Goal: Task Accomplishment & Management: Manage account settings

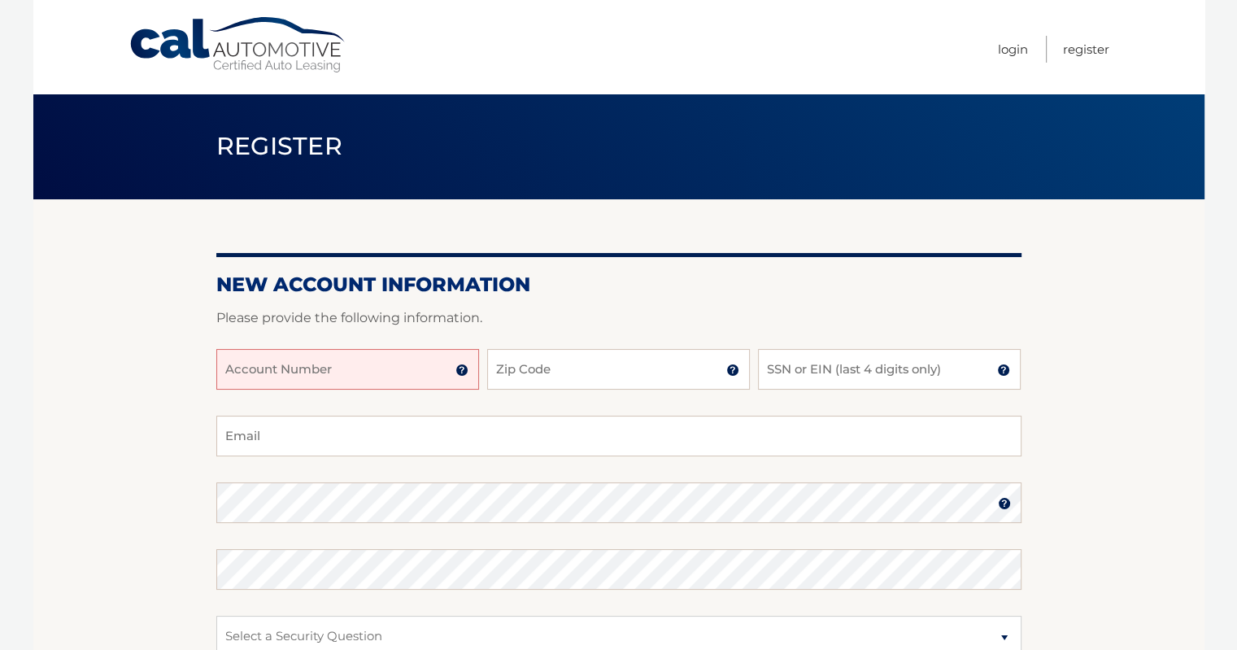
click at [345, 373] on input "Account Number" at bounding box center [347, 369] width 263 height 41
type input "44456022741"
click at [611, 364] on input "Zip Code" at bounding box center [618, 369] width 263 height 41
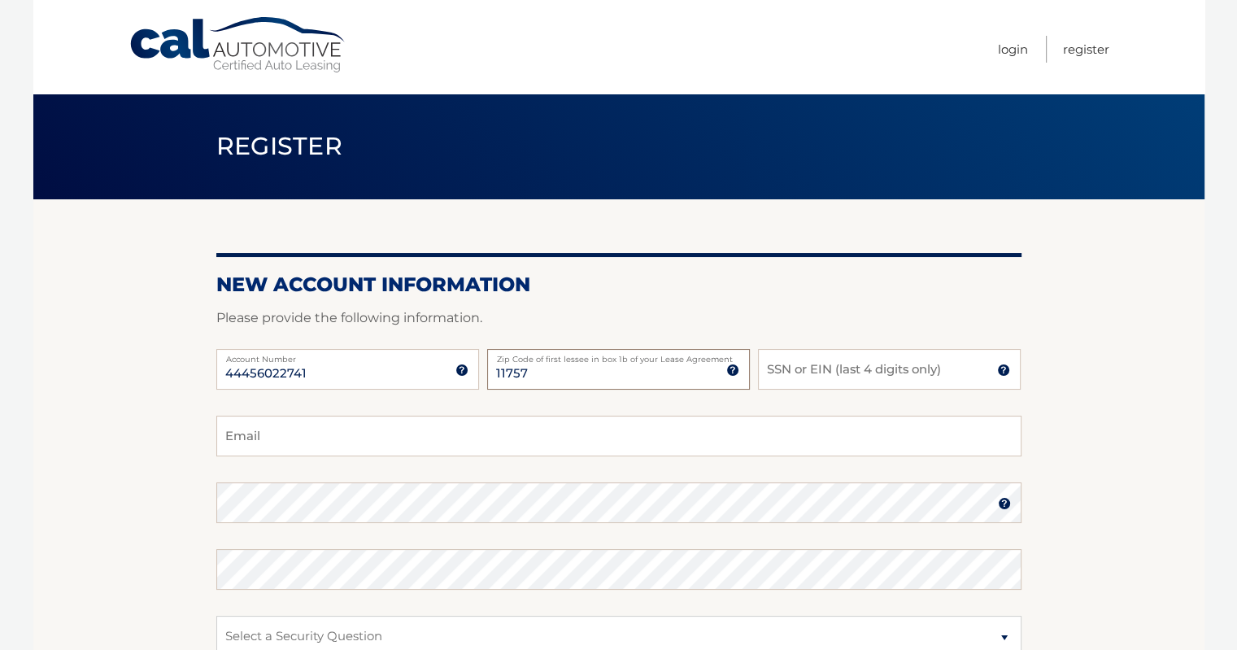
type input "11757"
click at [810, 369] on input "SSN or EIN (last 4 digits only)" at bounding box center [889, 369] width 263 height 41
type input "5757"
click at [638, 426] on input "Email" at bounding box center [618, 436] width 805 height 41
type input "crisostomo75@yahoo.com"
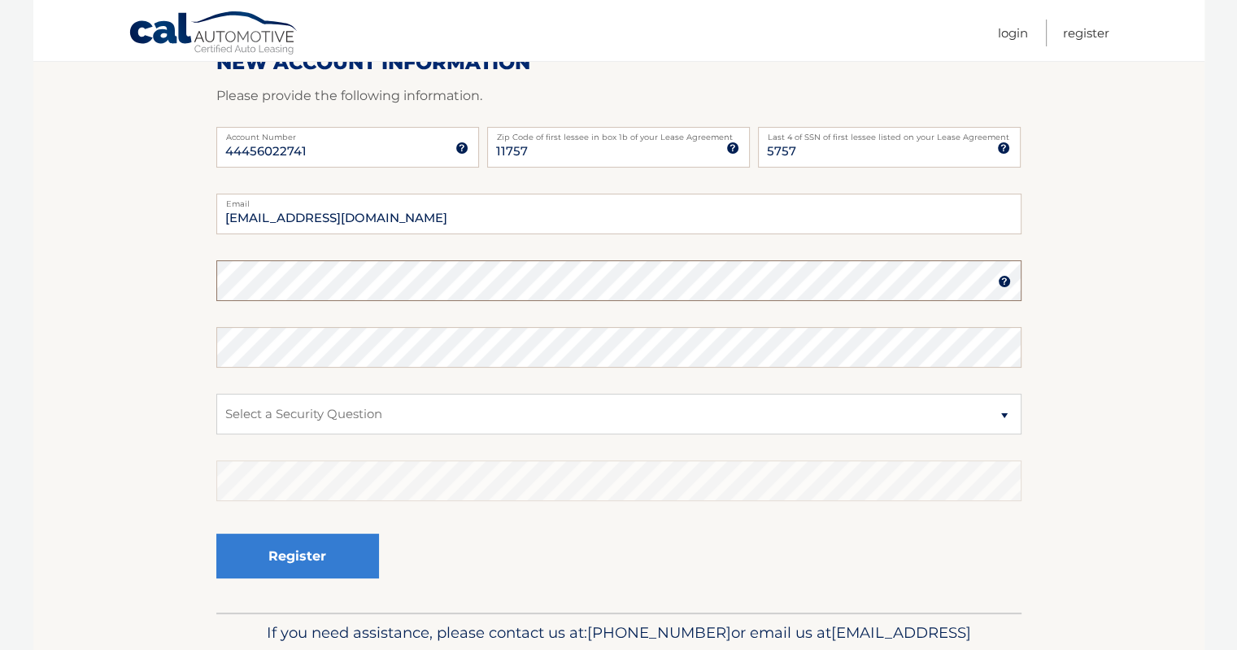
scroll to position [244, 0]
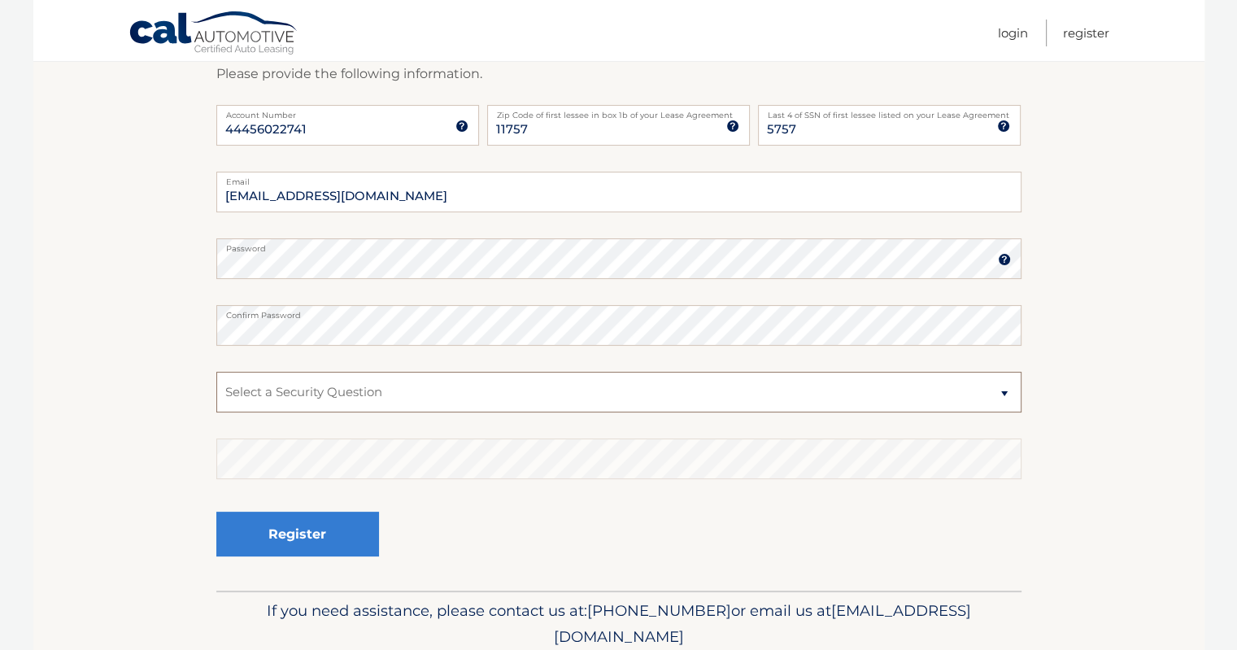
click at [423, 399] on select "Select a Security Question What was the name of your elementary school? What is…" at bounding box center [618, 392] width 805 height 41
select select "2"
click at [216, 372] on select "Select a Security Question What was the name of your elementary school? What is…" at bounding box center [618, 392] width 805 height 41
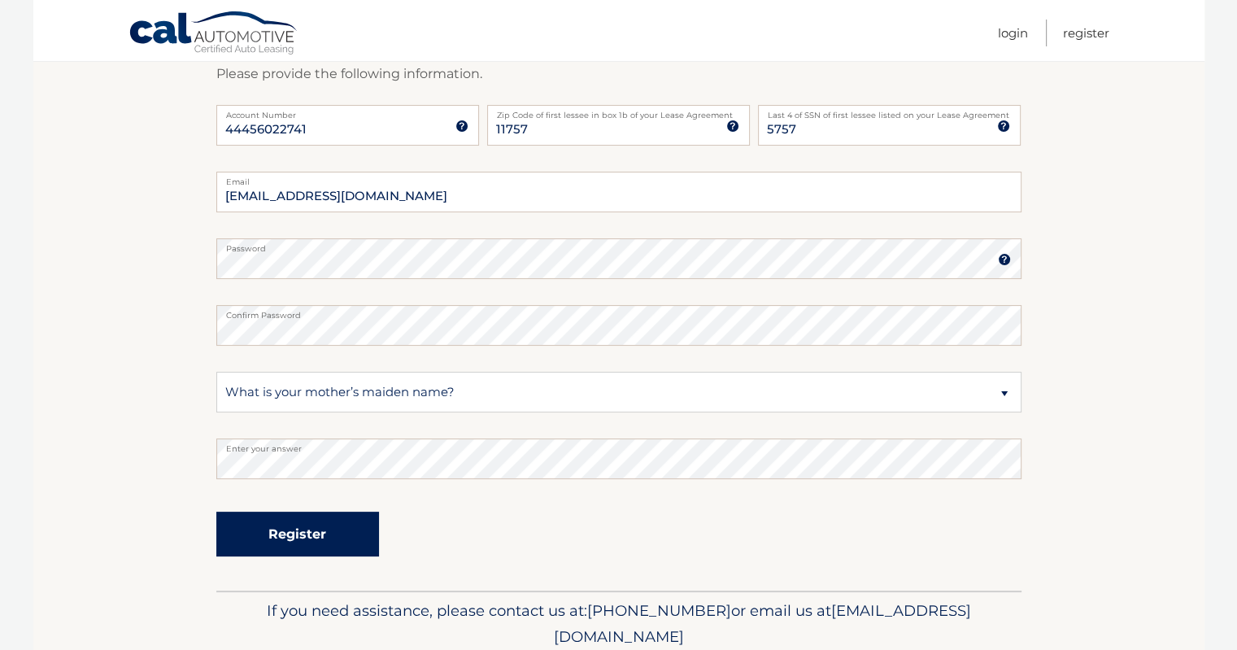
click at [313, 522] on button "Register" at bounding box center [297, 534] width 163 height 45
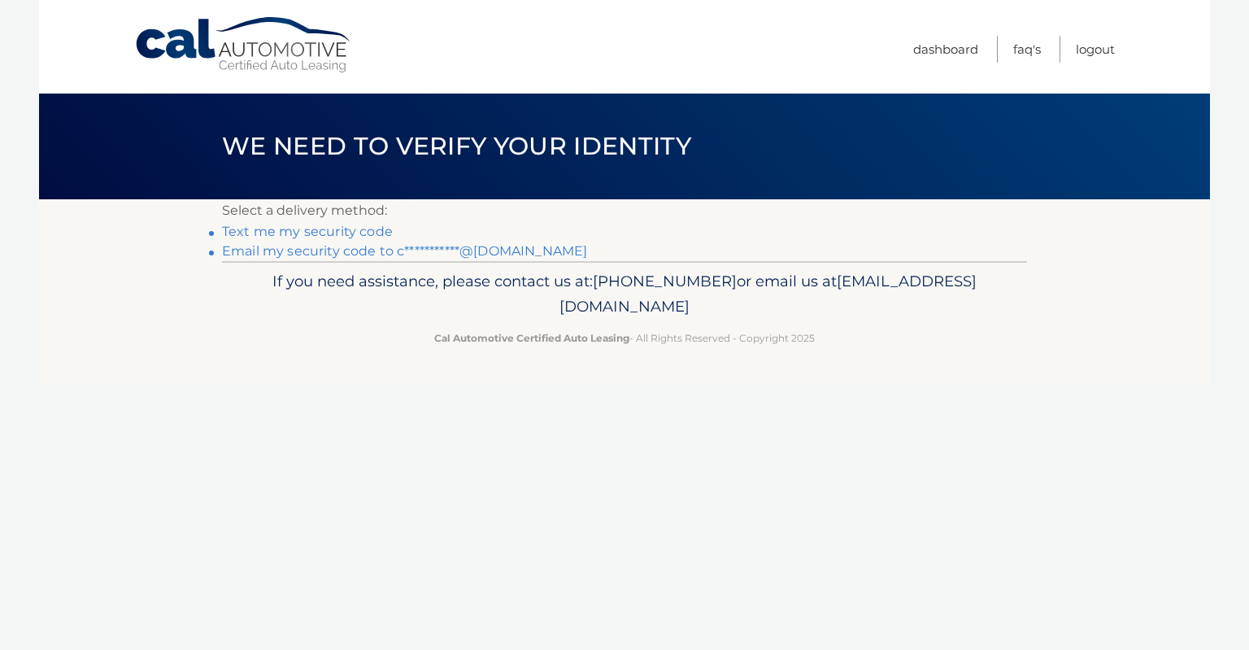
click at [327, 230] on link "Text me my security code" at bounding box center [307, 231] width 171 height 15
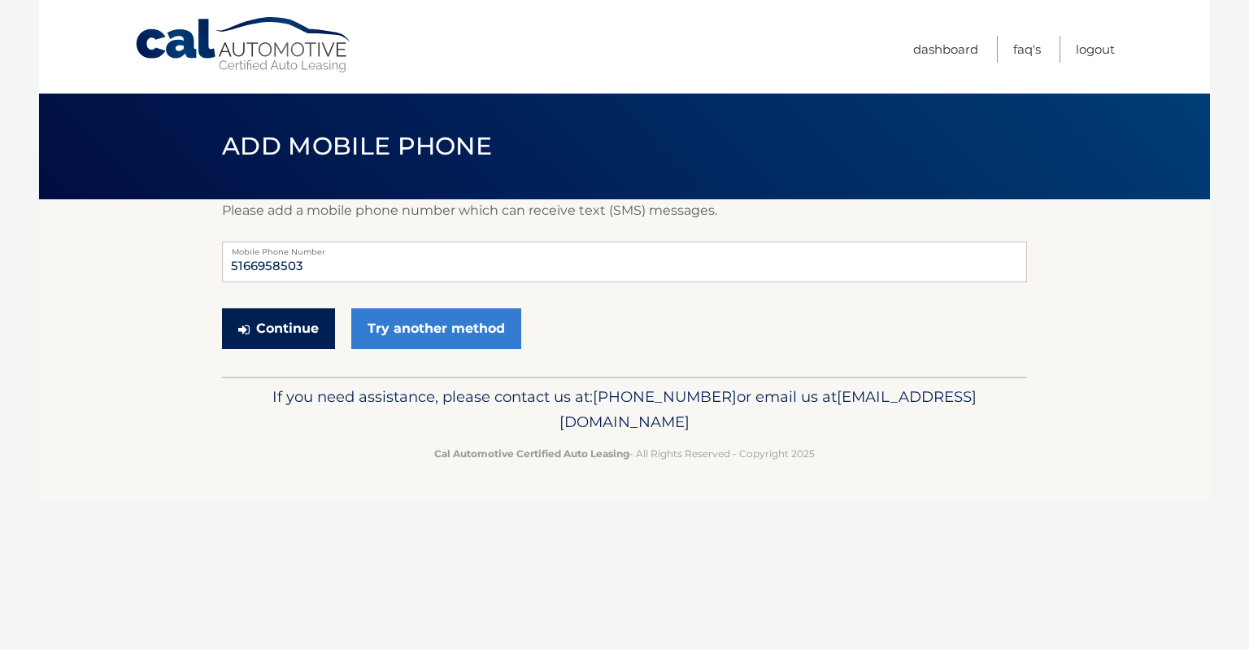
click at [293, 332] on button "Continue" at bounding box center [278, 328] width 113 height 41
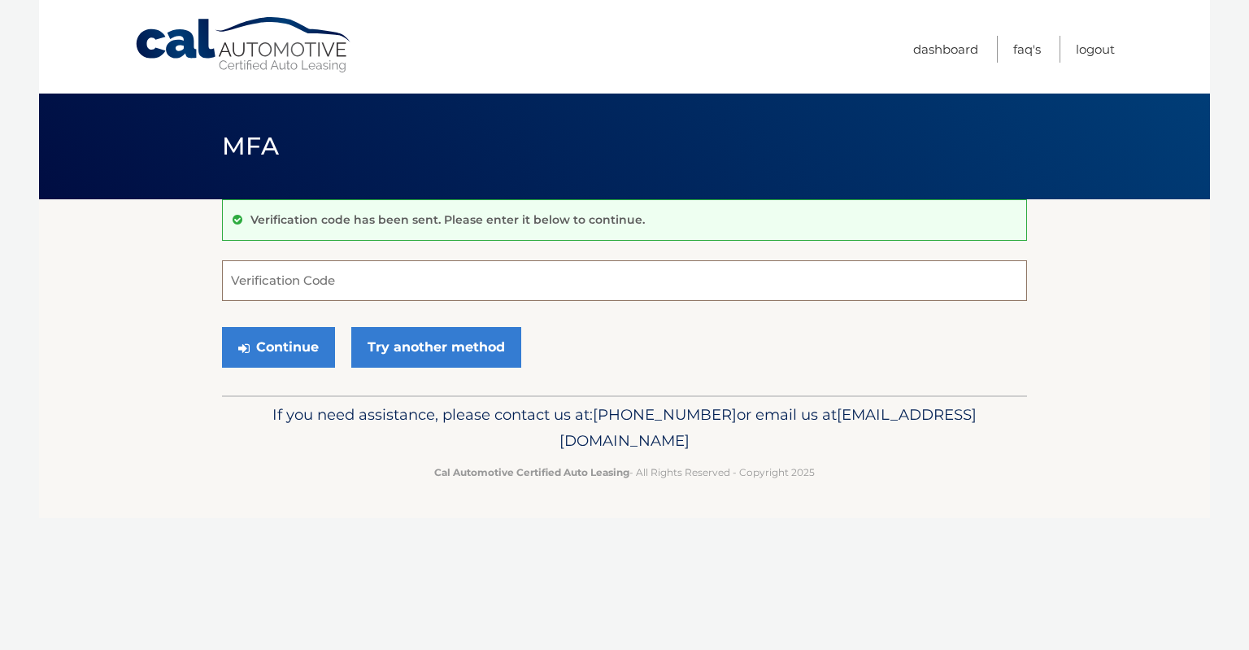
click at [319, 274] on input "Verification Code" at bounding box center [624, 280] width 805 height 41
type input "254886"
click at [294, 339] on button "Continue" at bounding box center [278, 347] width 113 height 41
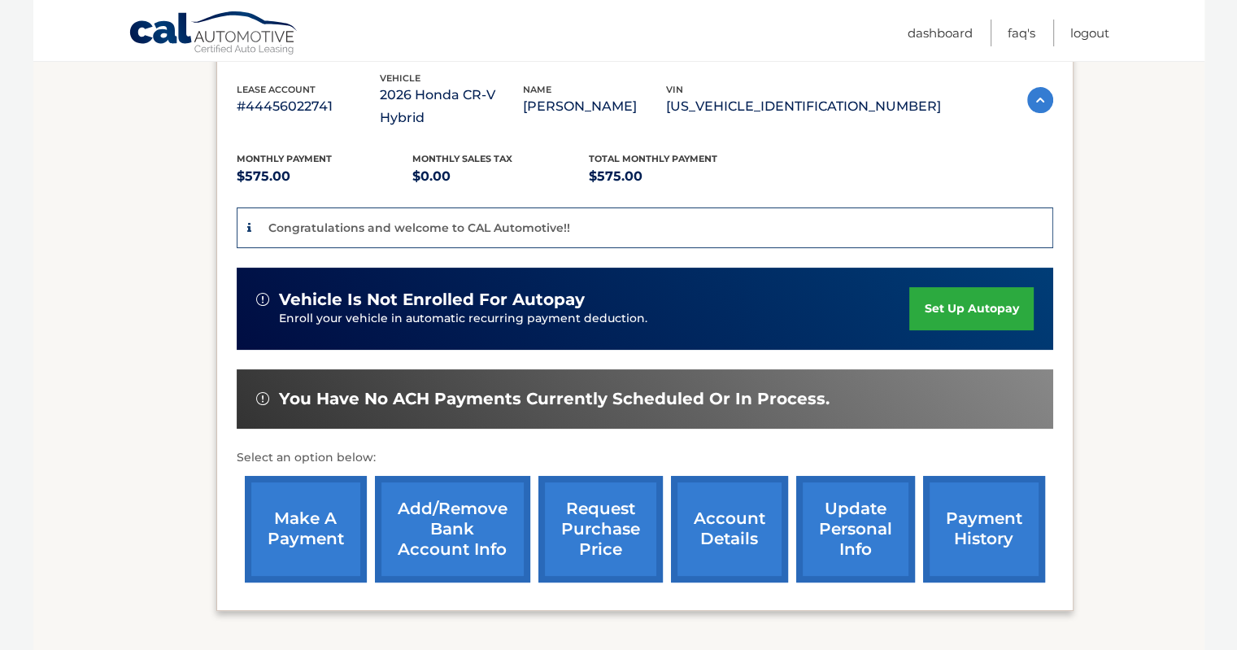
scroll to position [325, 0]
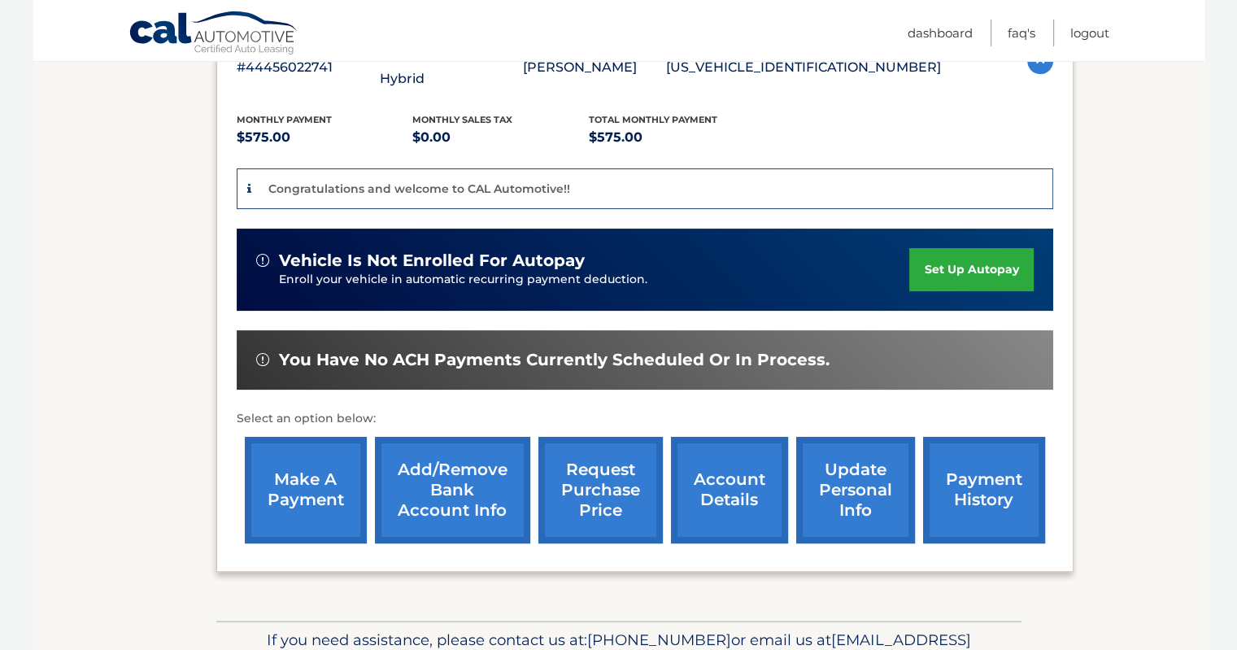
click at [735, 473] on link "account details" at bounding box center [729, 490] width 117 height 107
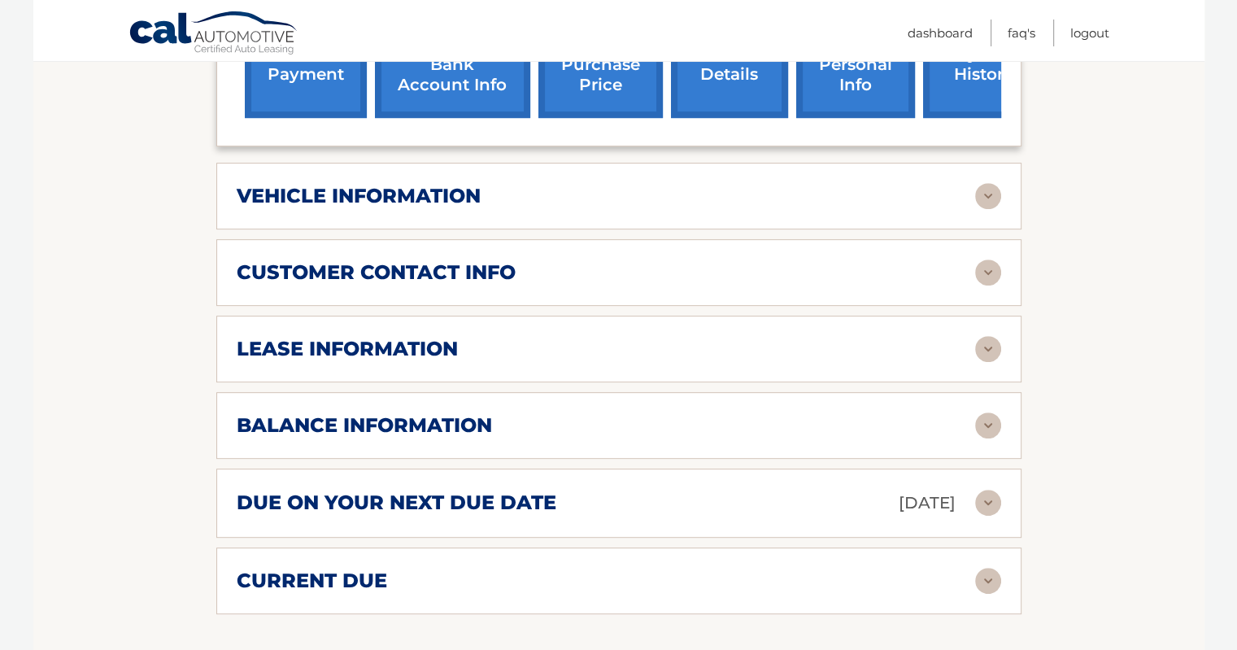
scroll to position [732, 0]
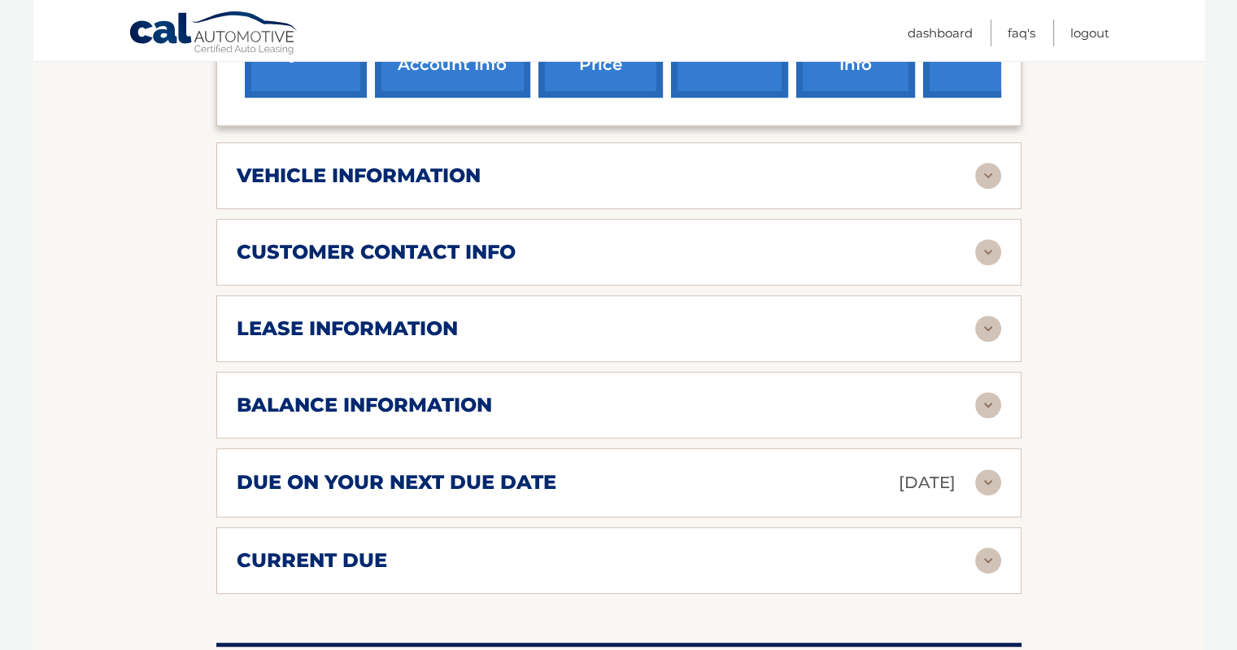
click at [968, 185] on div "vehicle information" at bounding box center [606, 175] width 739 height 24
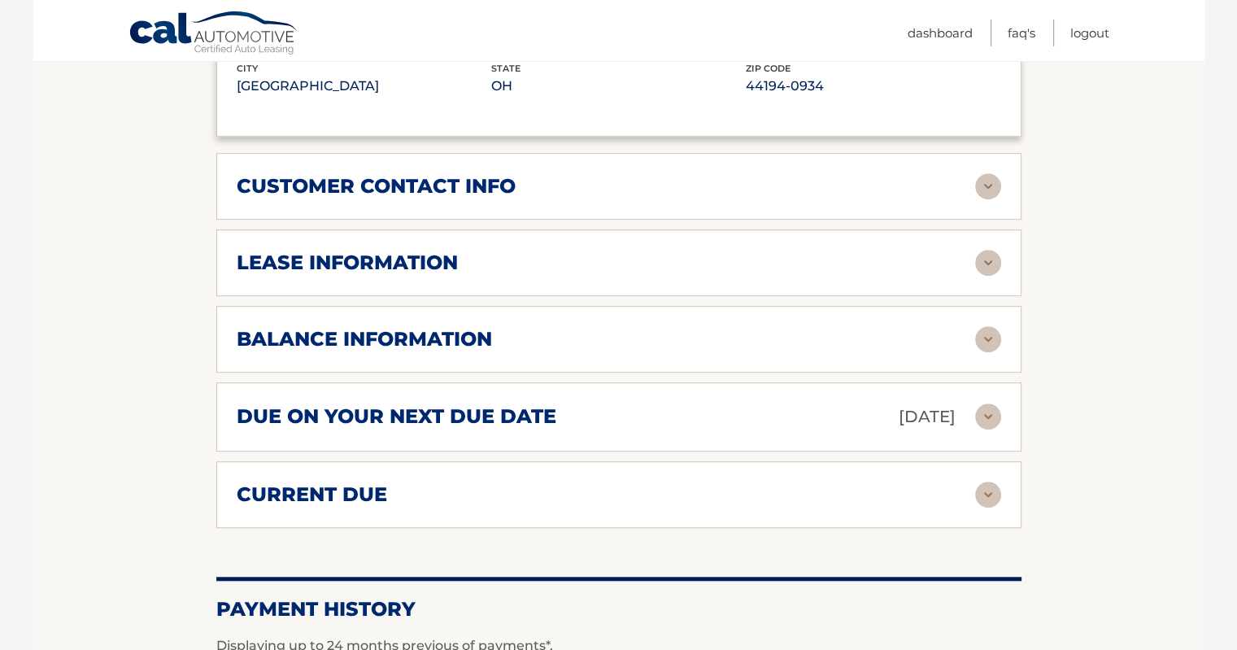
scroll to position [1220, 0]
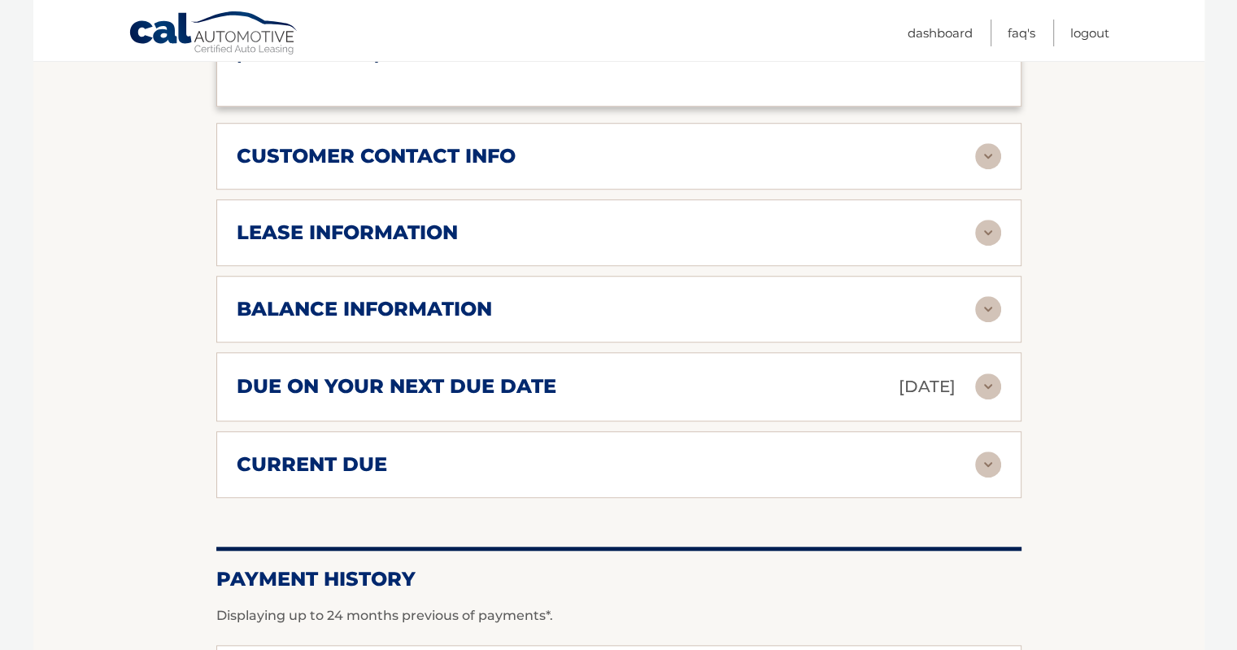
click at [632, 144] on div "customer contact info" at bounding box center [606, 156] width 739 height 24
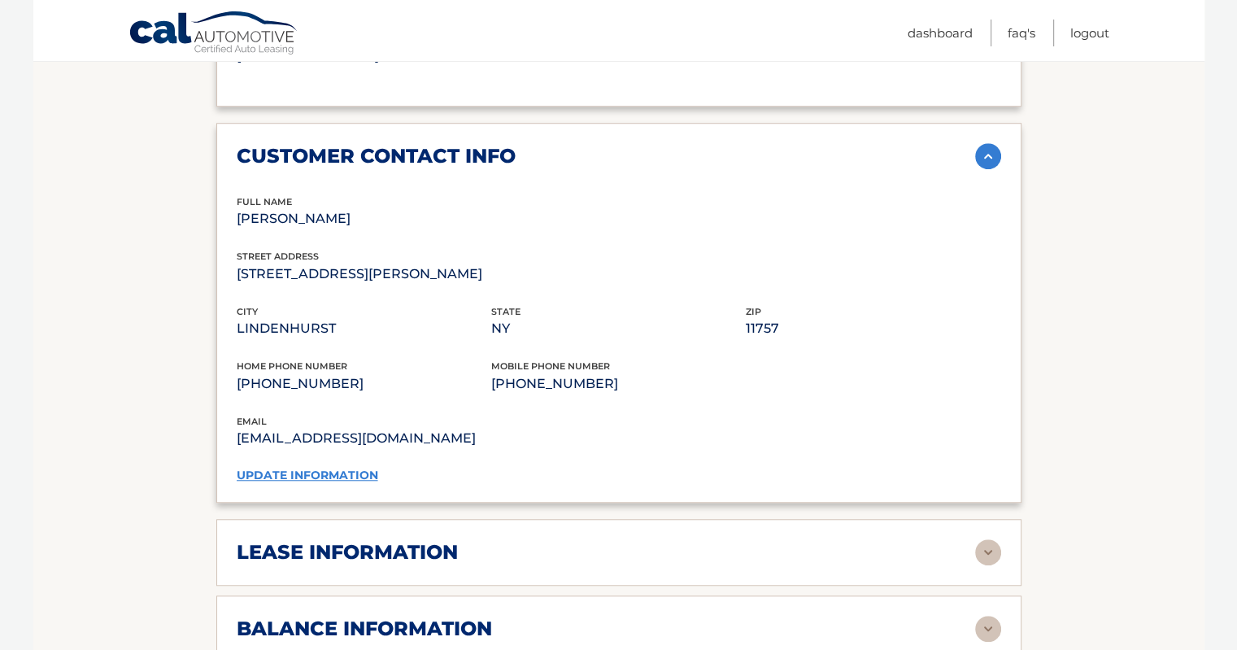
click at [331, 471] on link "update information" at bounding box center [308, 475] width 142 height 15
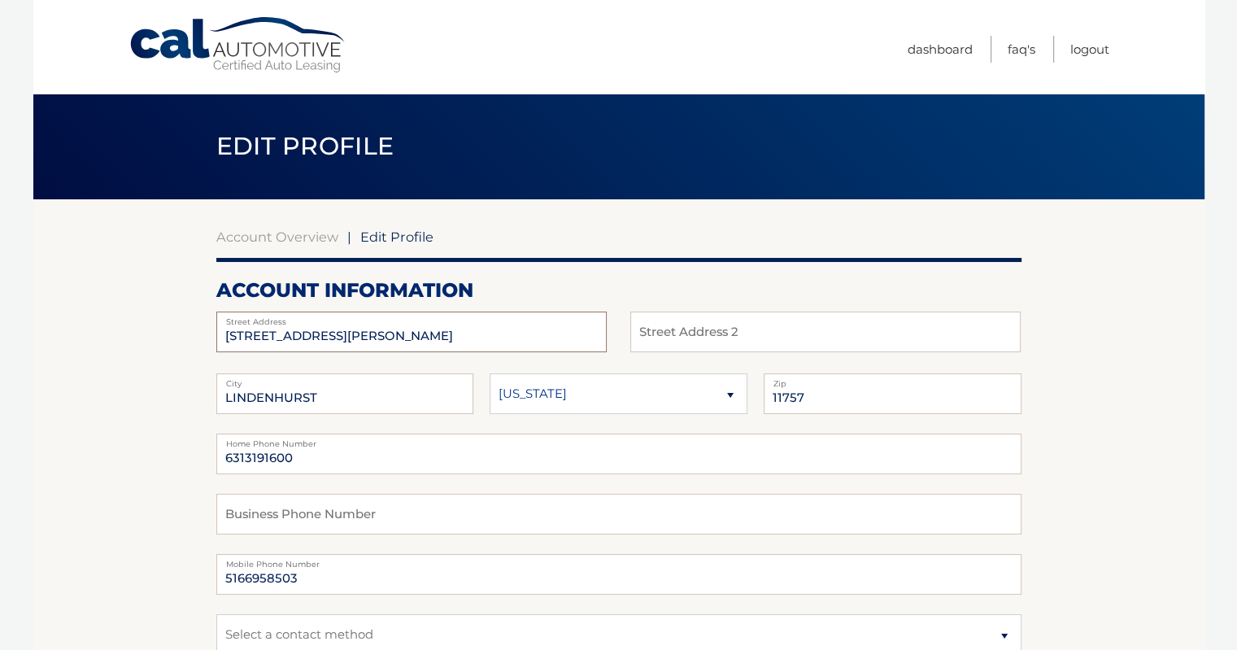
drag, startPoint x: 419, startPoint y: 328, endPoint x: 166, endPoint y: 285, distance: 256.6
type input "130 E Belle Terre Ave"
drag, startPoint x: 336, startPoint y: 455, endPoint x: 169, endPoint y: 433, distance: 168.2
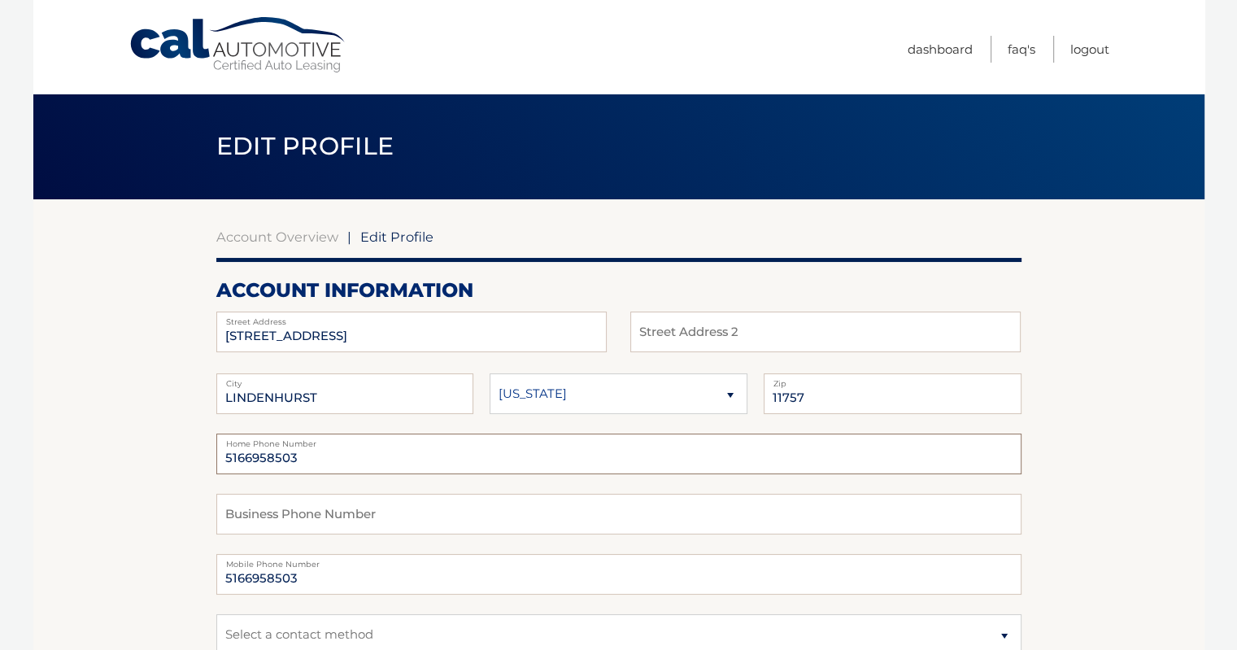
type input "5166958503"
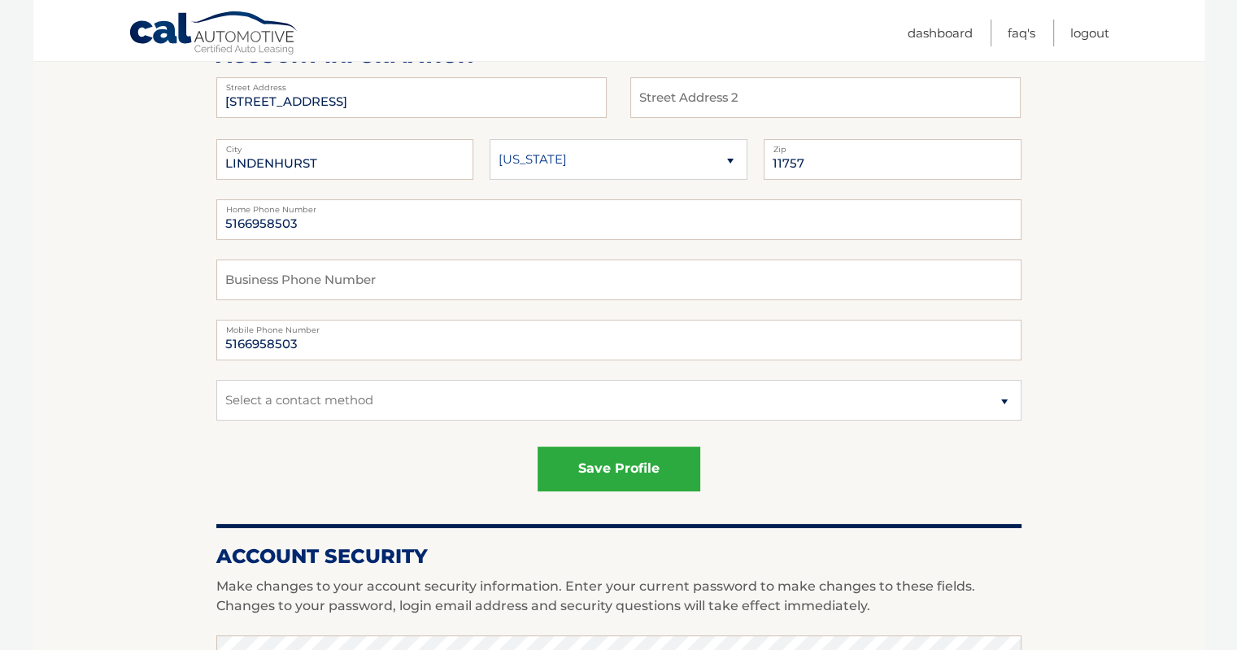
scroll to position [244, 0]
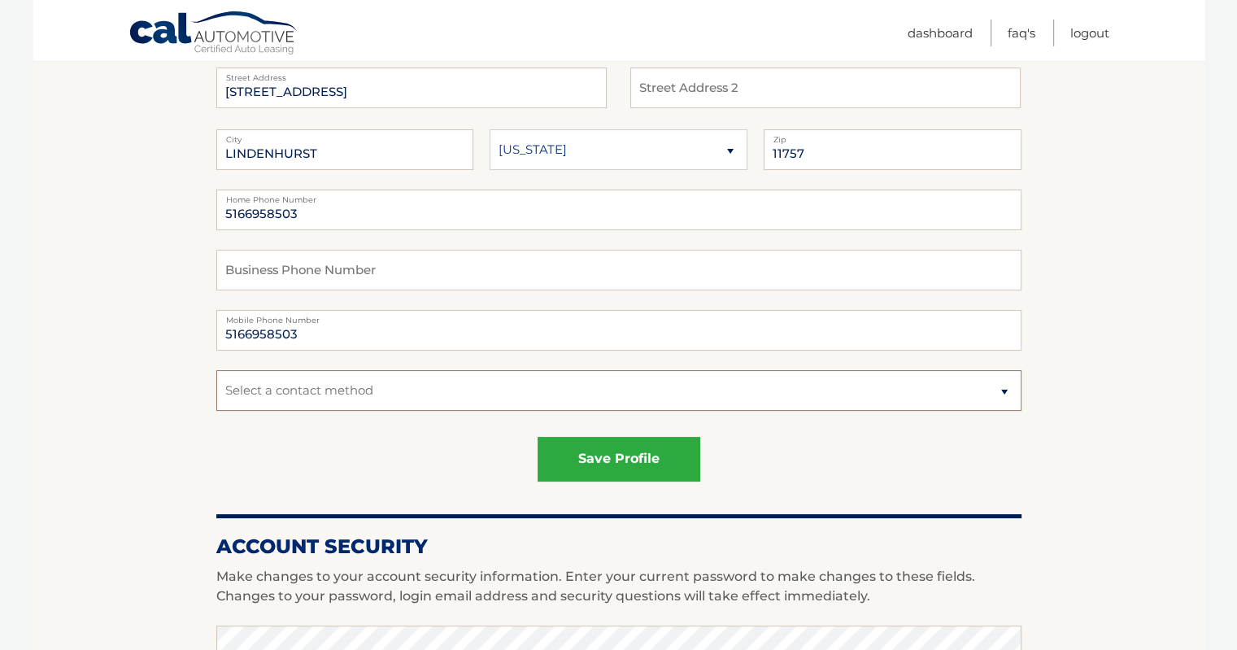
click at [413, 395] on select "Select a contact method Mobile Home" at bounding box center [618, 390] width 805 height 41
select select "1"
click at [216, 370] on select "Select a contact method Mobile Home" at bounding box center [618, 390] width 805 height 41
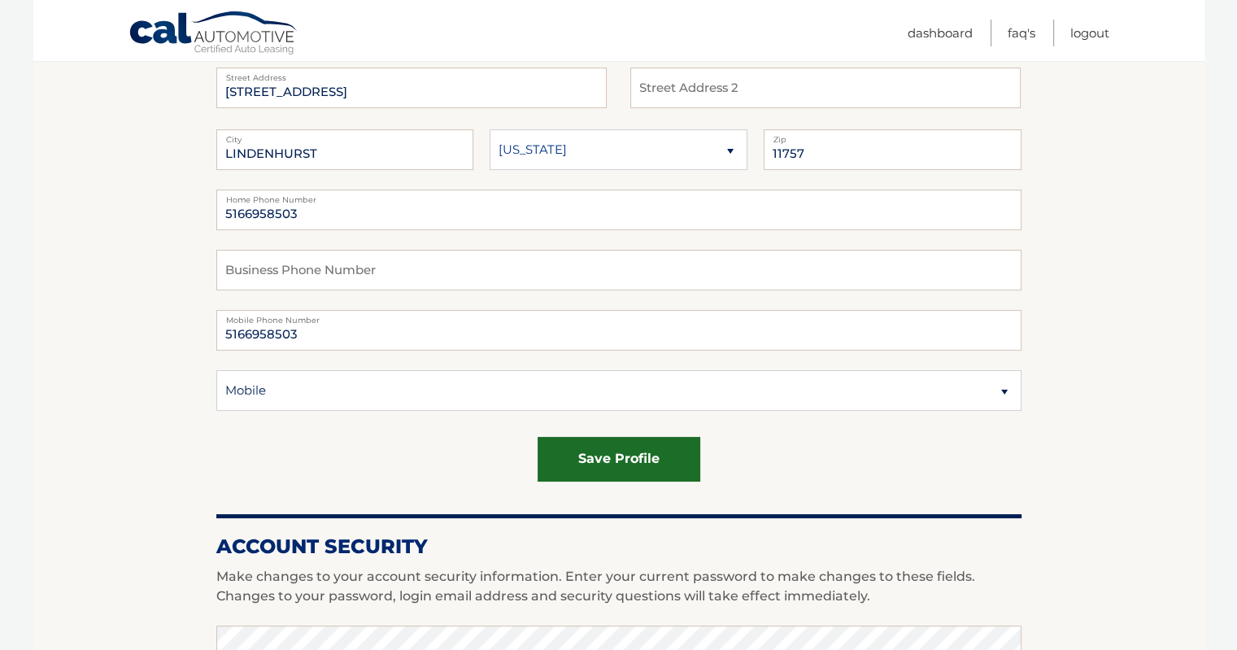
click at [587, 457] on button "save profile" at bounding box center [619, 459] width 163 height 45
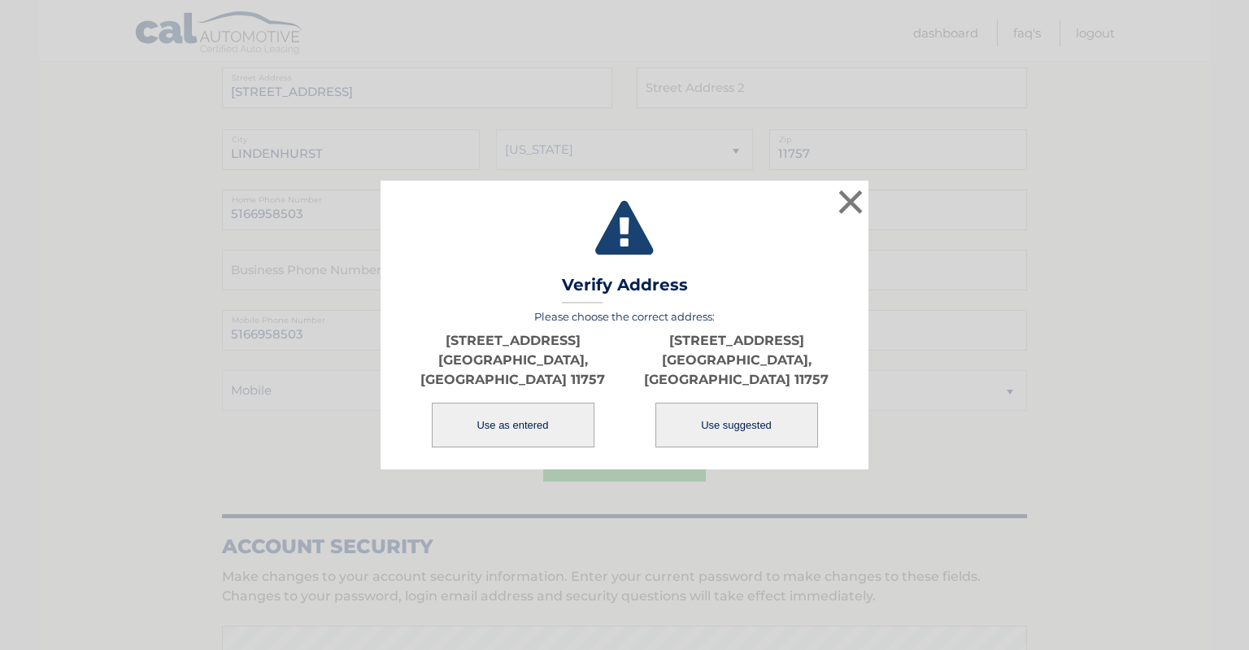
click at [712, 413] on button "Use suggested" at bounding box center [737, 425] width 163 height 45
type input "130 E BELLE TERRE AVE"
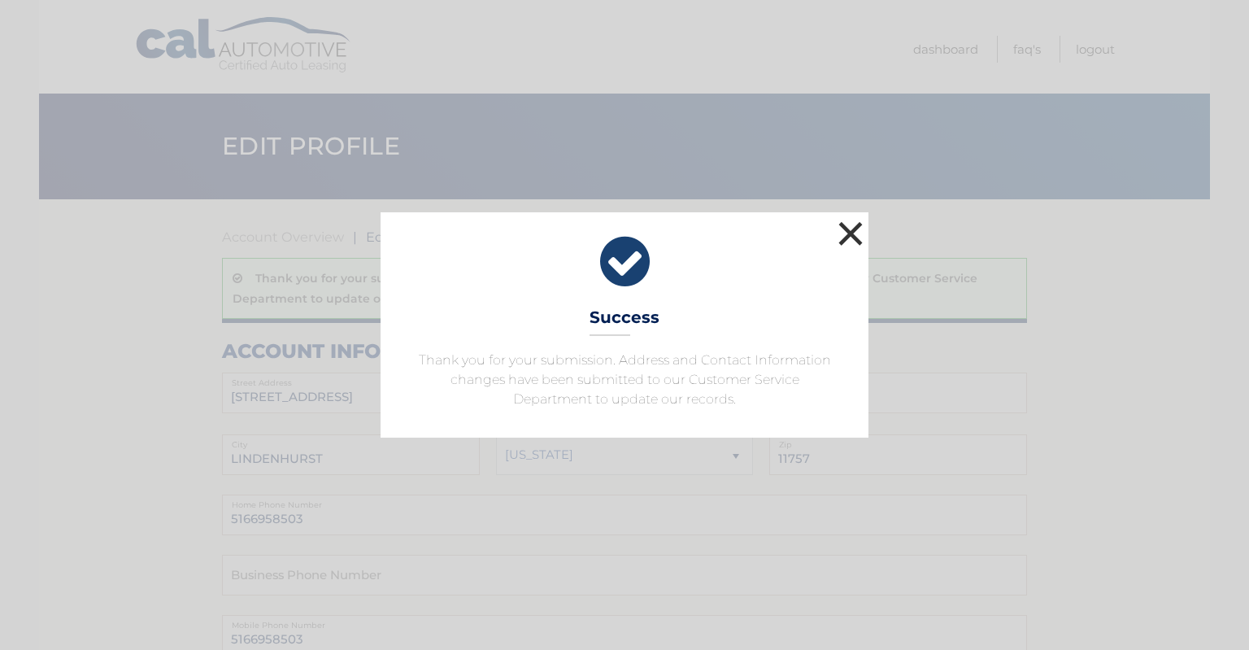
click at [845, 237] on button "×" at bounding box center [850, 233] width 33 height 33
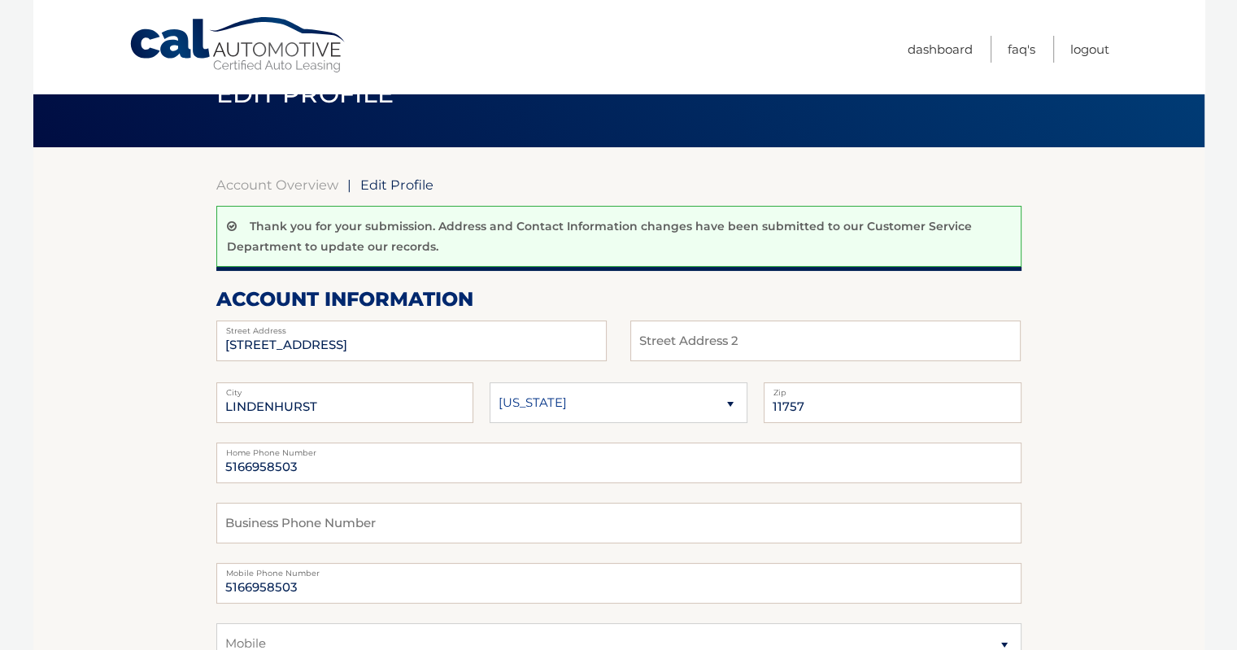
scroll to position [81, 0]
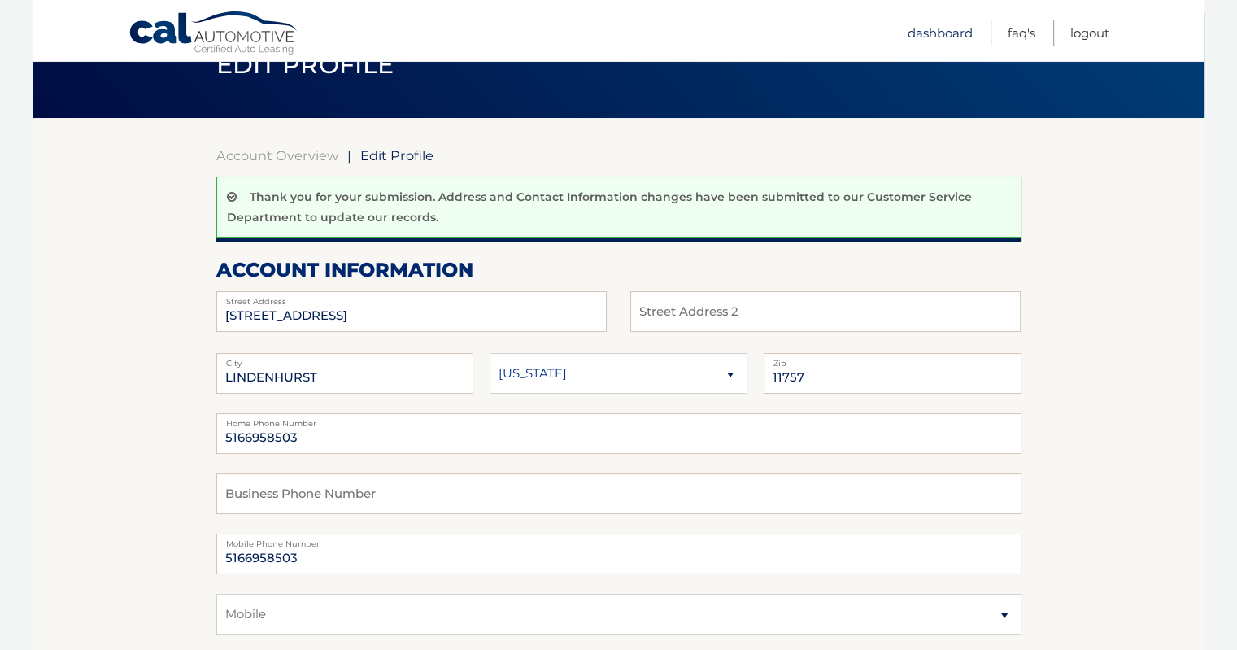
click at [936, 29] on link "Dashboard" at bounding box center [940, 33] width 65 height 27
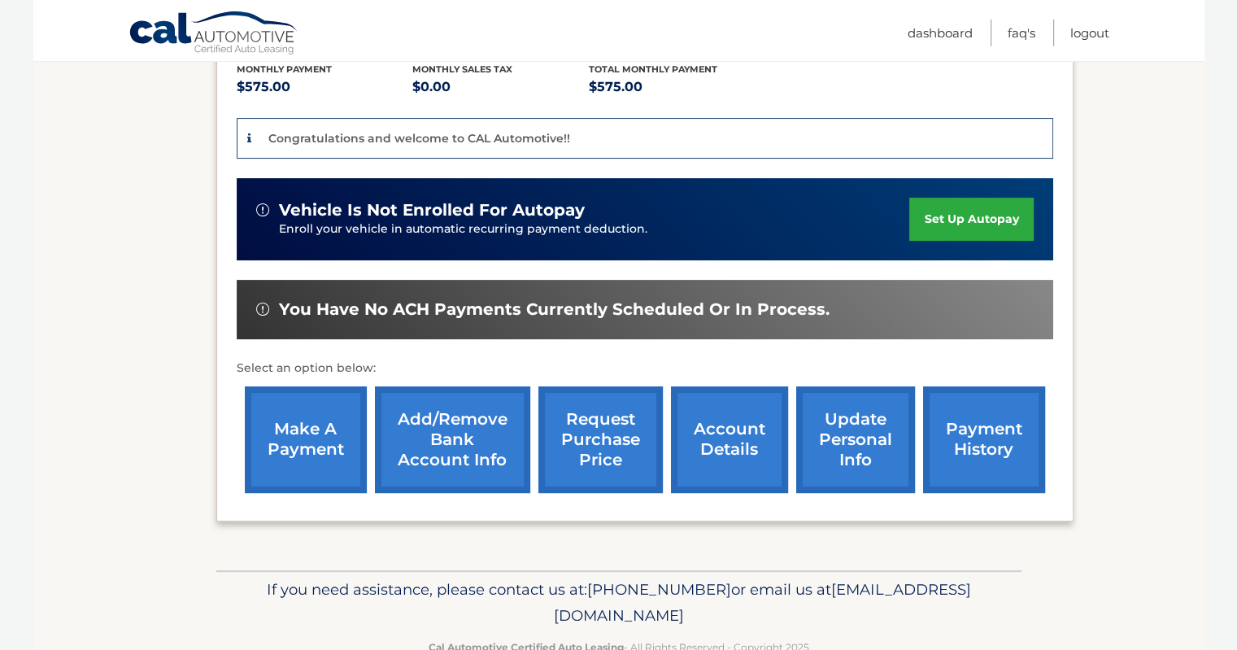
scroll to position [394, 0]
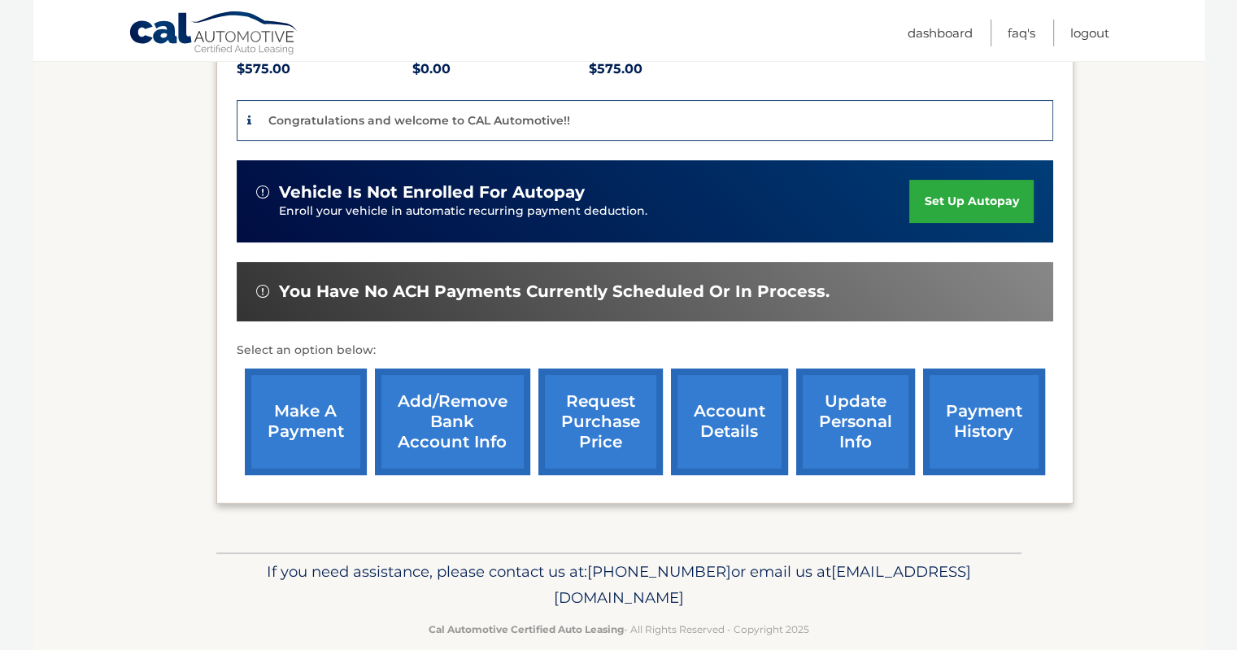
click at [459, 386] on link "Add/Remove bank account info" at bounding box center [452, 421] width 155 height 107
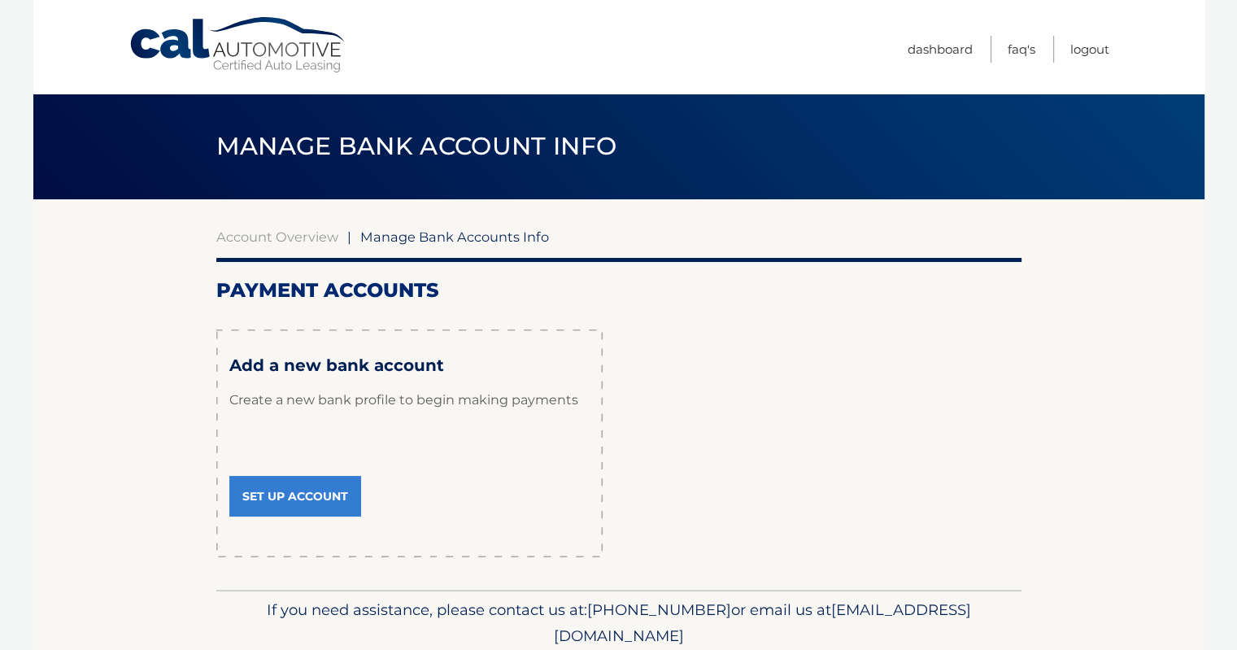
click at [294, 490] on link "Set Up Account" at bounding box center [295, 496] width 132 height 41
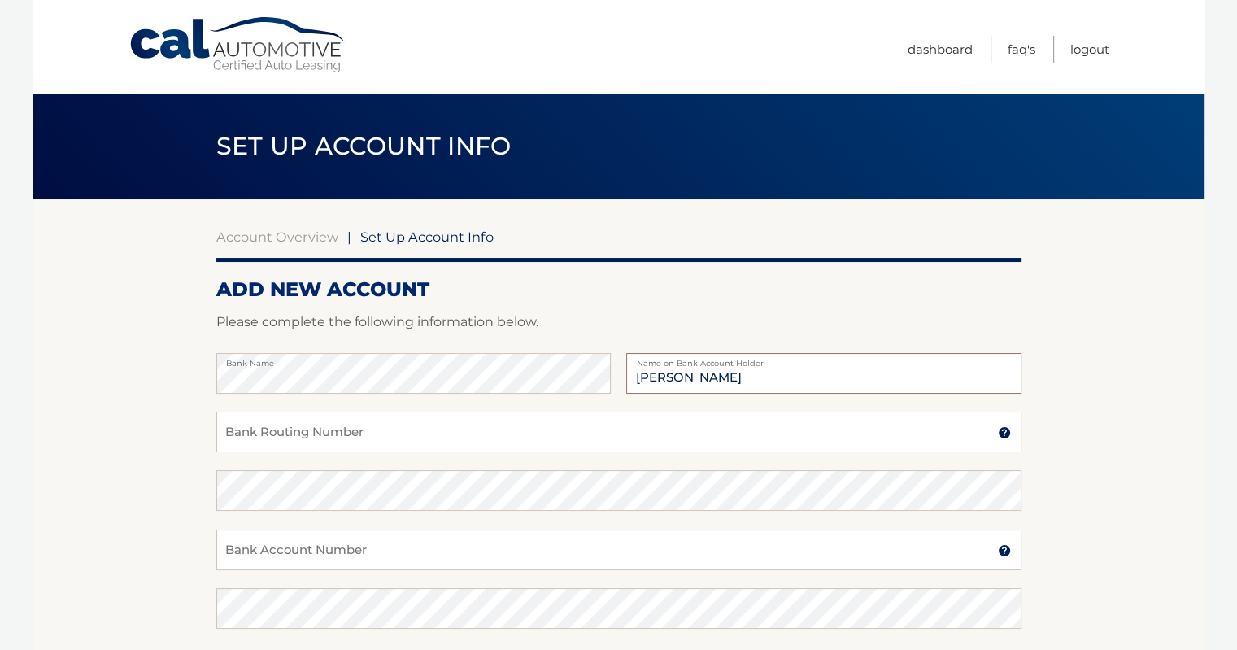
type input "Michael Crisostomo"
click at [283, 424] on input "Bank Routing Number" at bounding box center [618, 432] width 805 height 41
type input "021000021"
click at [350, 549] on input "Bank Account Number" at bounding box center [618, 549] width 805 height 41
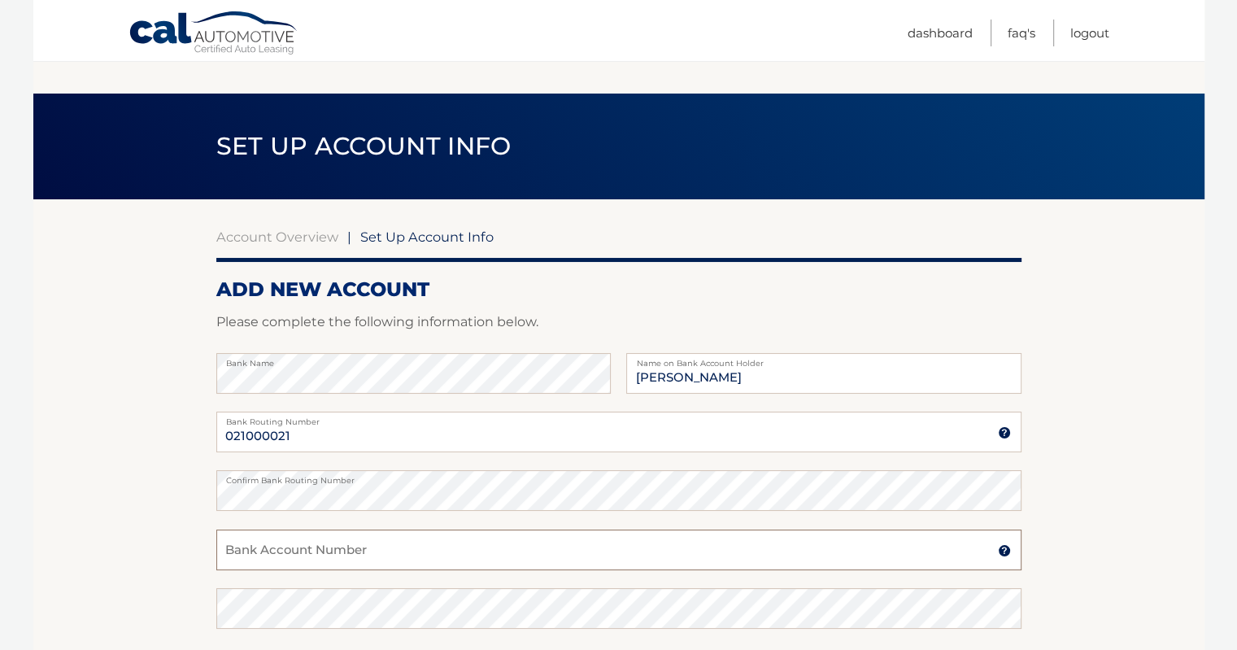
scroll to position [163, 0]
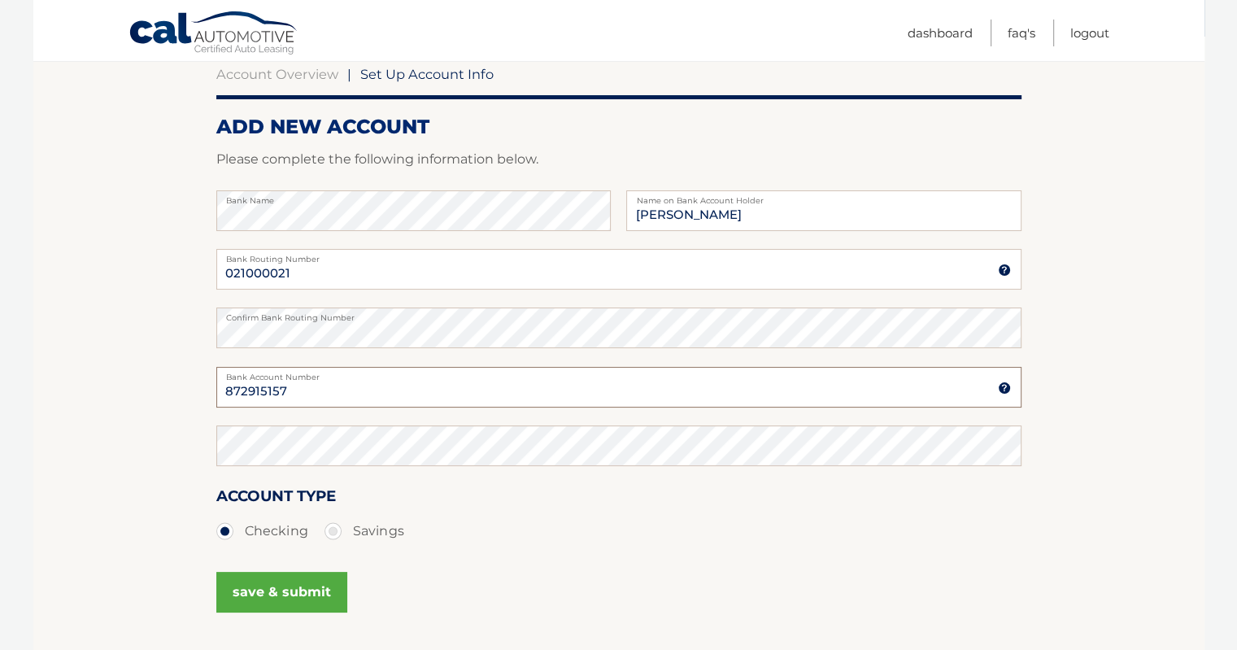
type input "872915157"
click at [297, 588] on button "save & submit" at bounding box center [281, 592] width 131 height 41
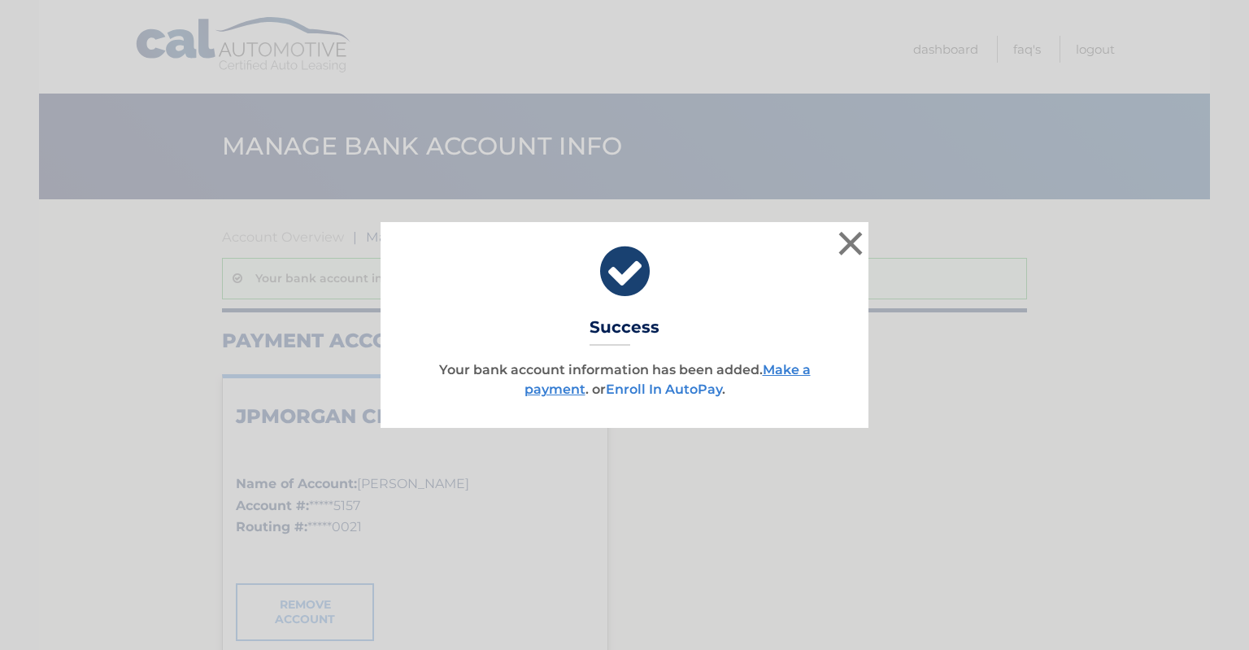
click at [648, 386] on link "Enroll In AutoPay" at bounding box center [664, 388] width 116 height 15
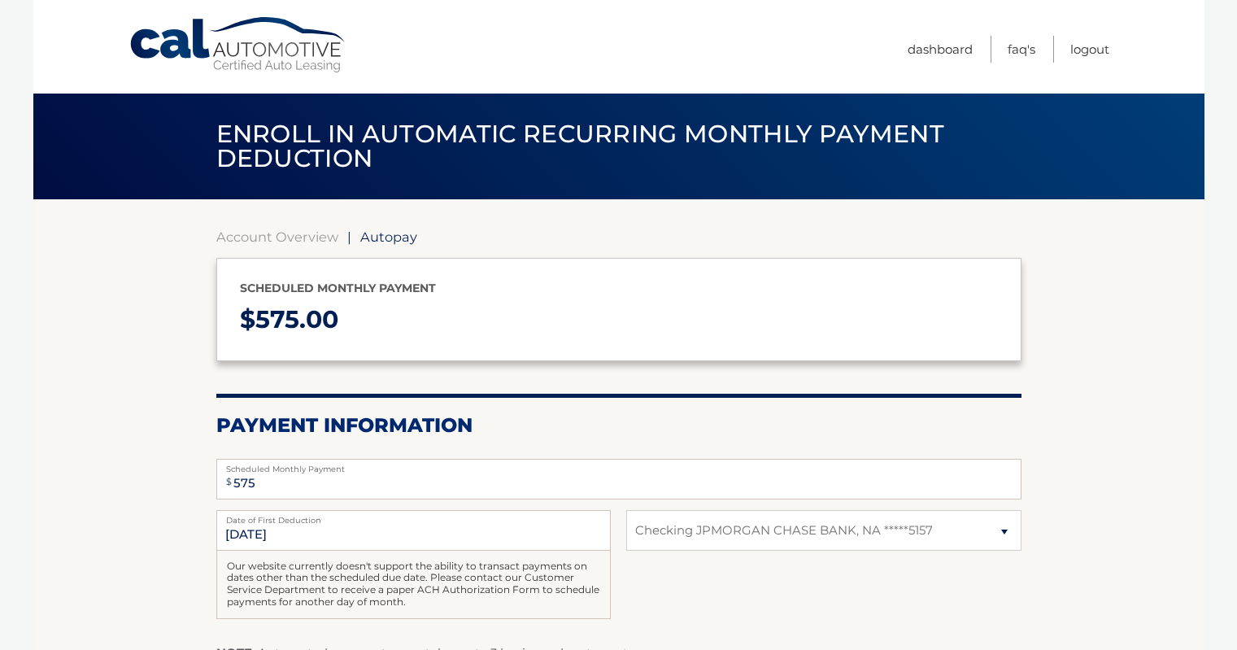
select select "MDNmZDQwMzMtMWY3Yy00Y2JmLTlhODctMTg2NzdkODBjODQw"
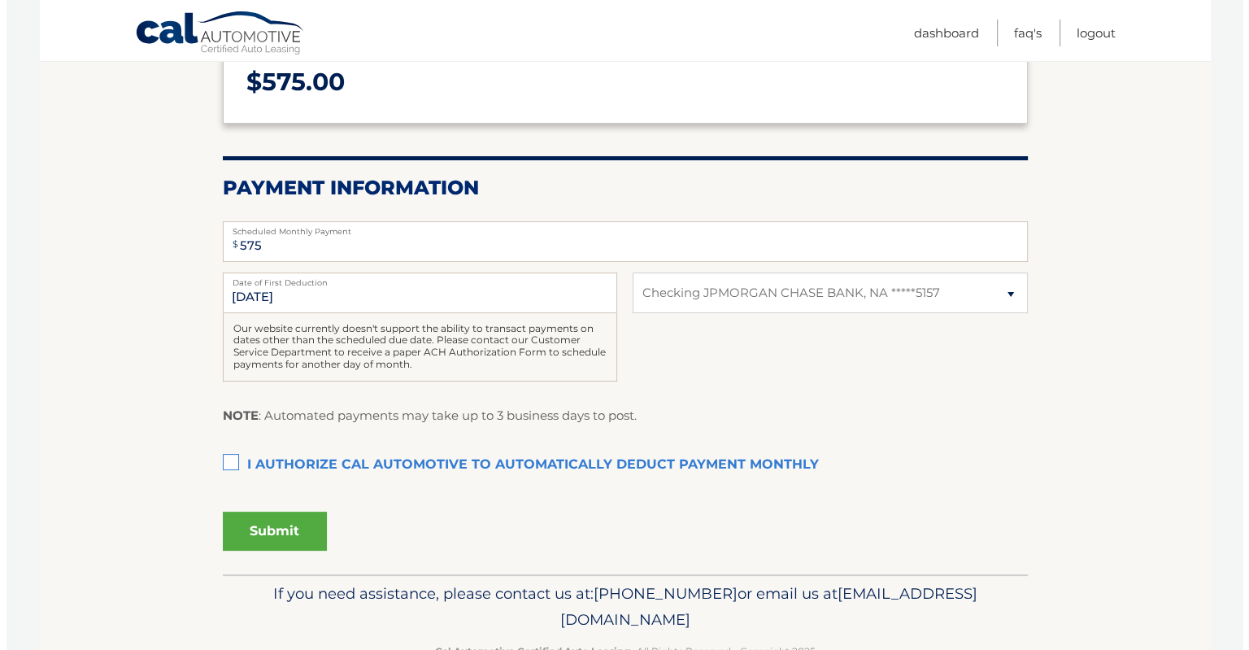
scroll to position [244, 0]
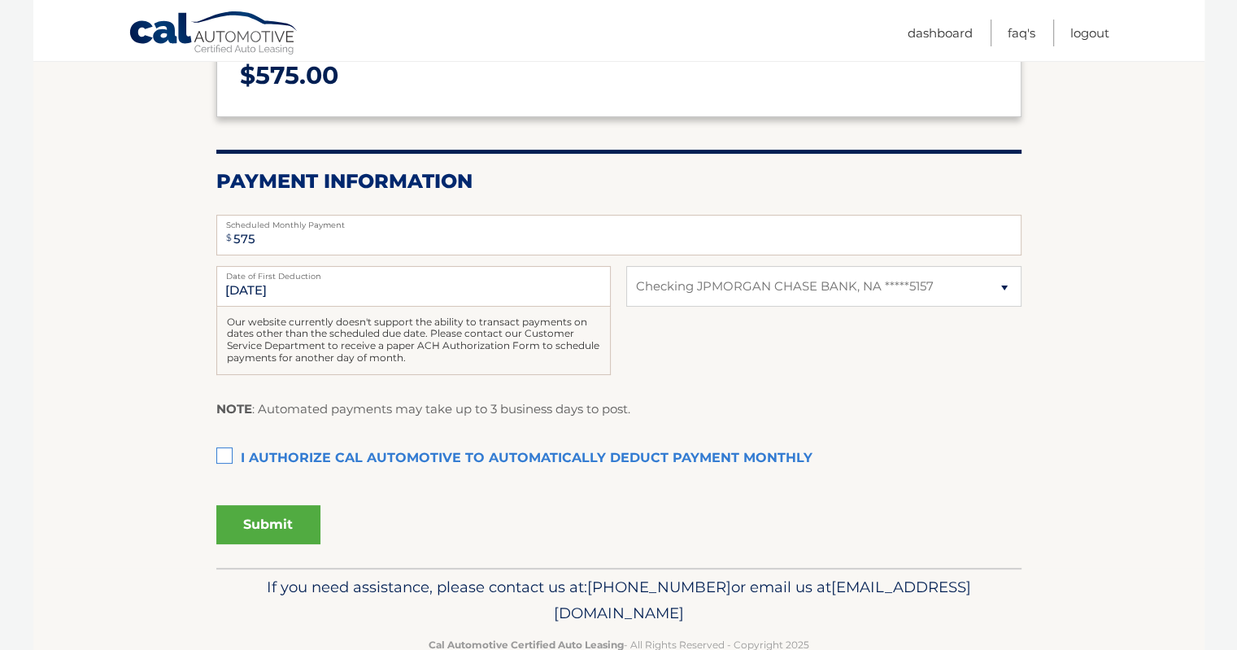
click at [226, 451] on label "I authorize cal automotive to automatically deduct payment monthly This checkbo…" at bounding box center [618, 458] width 805 height 33
click at [0, 0] on input "I authorize cal automotive to automatically deduct payment monthly This checkbo…" at bounding box center [0, 0] width 0 height 0
click at [283, 533] on button "Submit" at bounding box center [268, 524] width 104 height 39
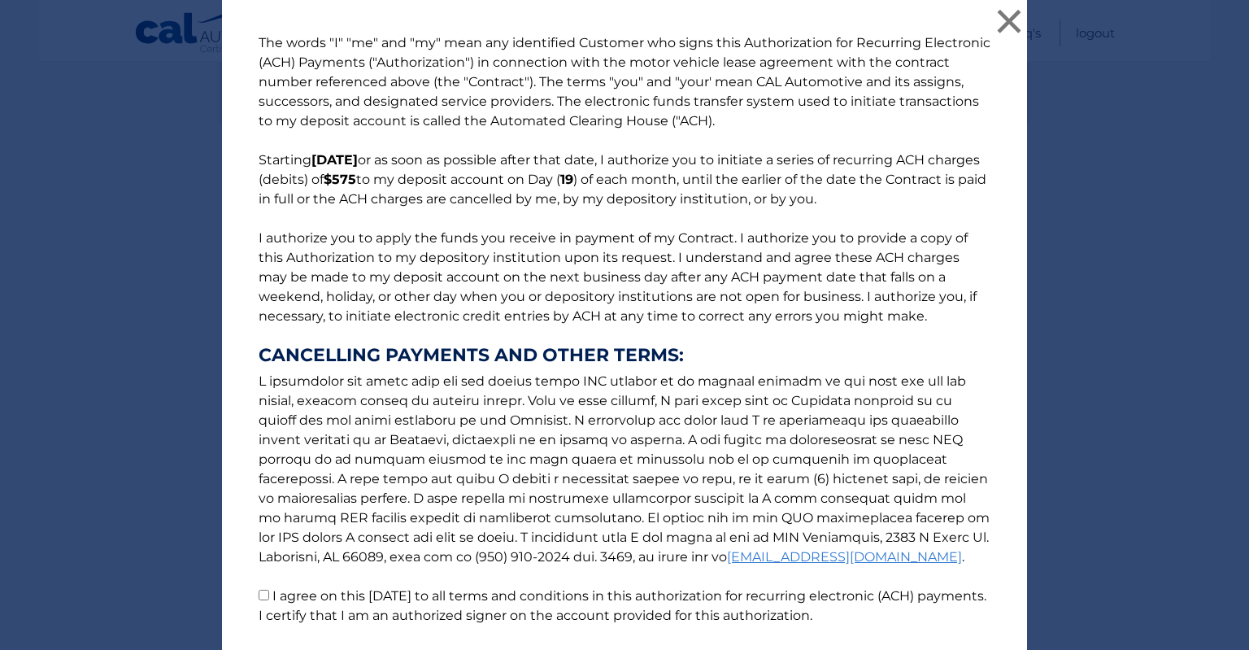
click at [259, 598] on input "I agree on this [DATE] to all terms and conditions in this authorization for re…" at bounding box center [264, 595] width 11 height 11
checkbox input "true"
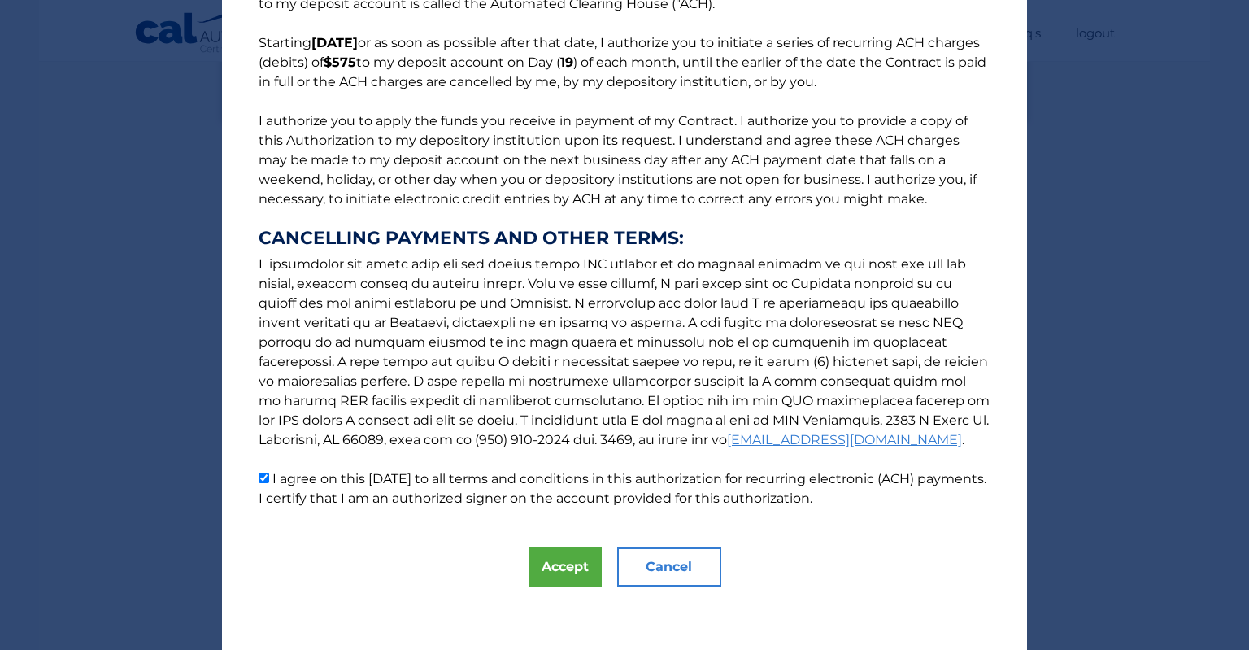
scroll to position [118, 0]
click at [543, 561] on button "Accept" at bounding box center [565, 566] width 73 height 39
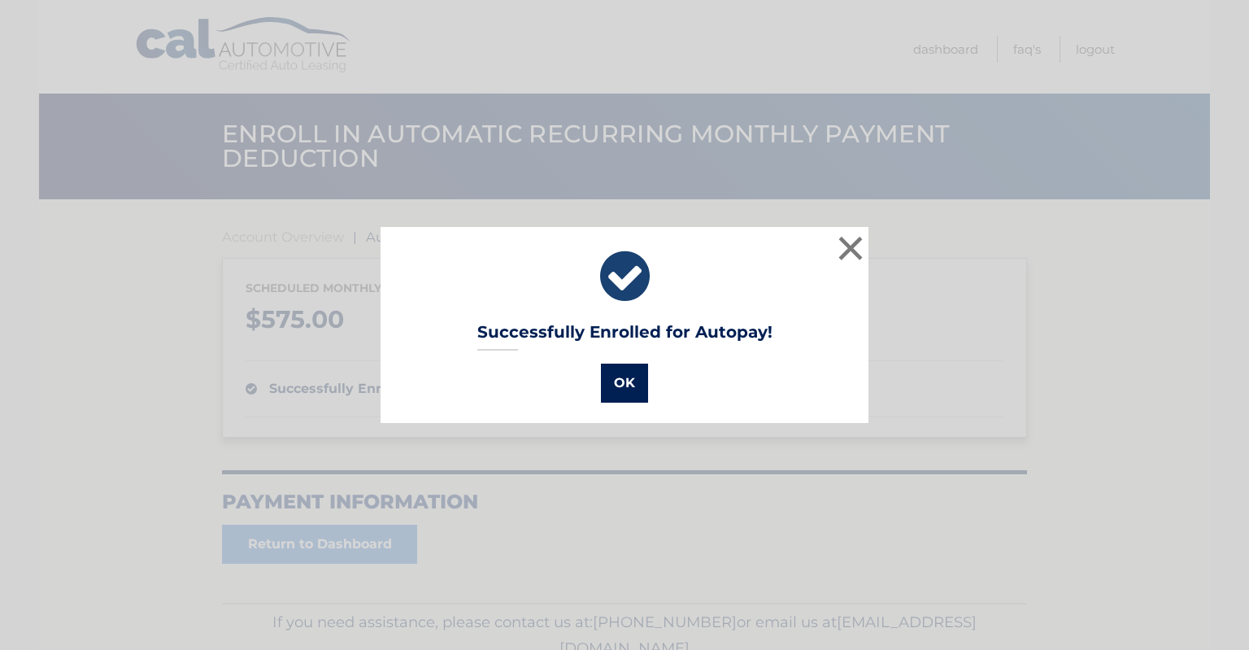
click at [621, 377] on button "OK" at bounding box center [624, 383] width 47 height 39
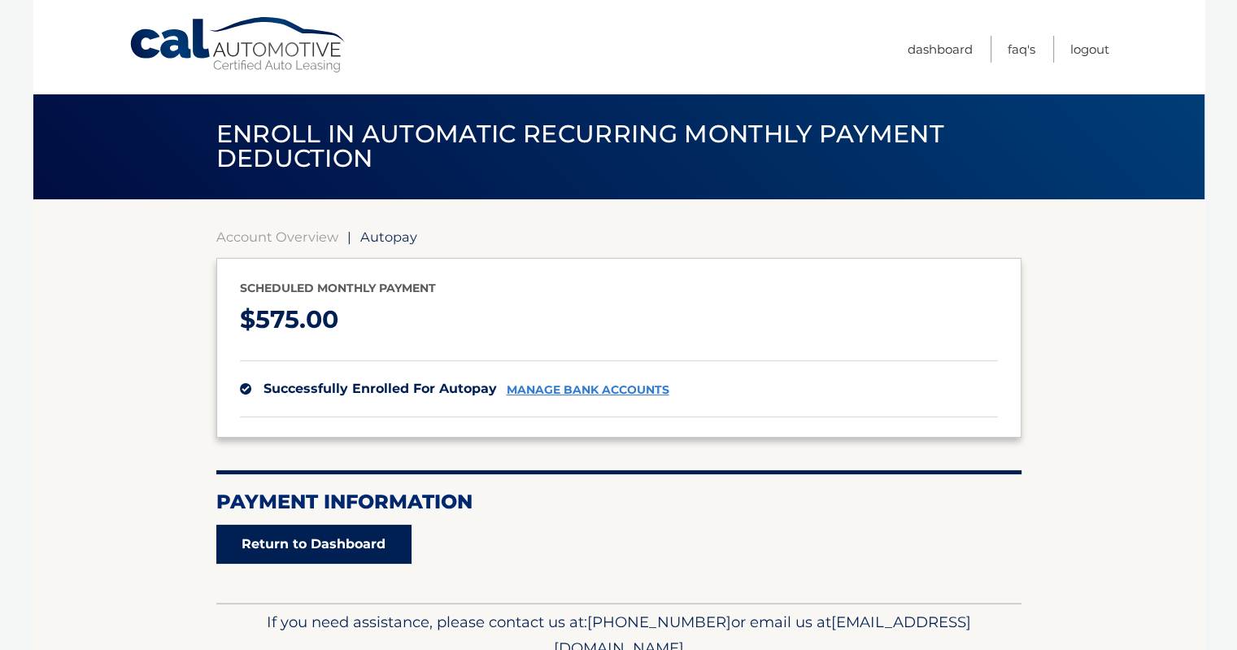
click at [345, 527] on link "Return to Dashboard" at bounding box center [313, 544] width 195 height 39
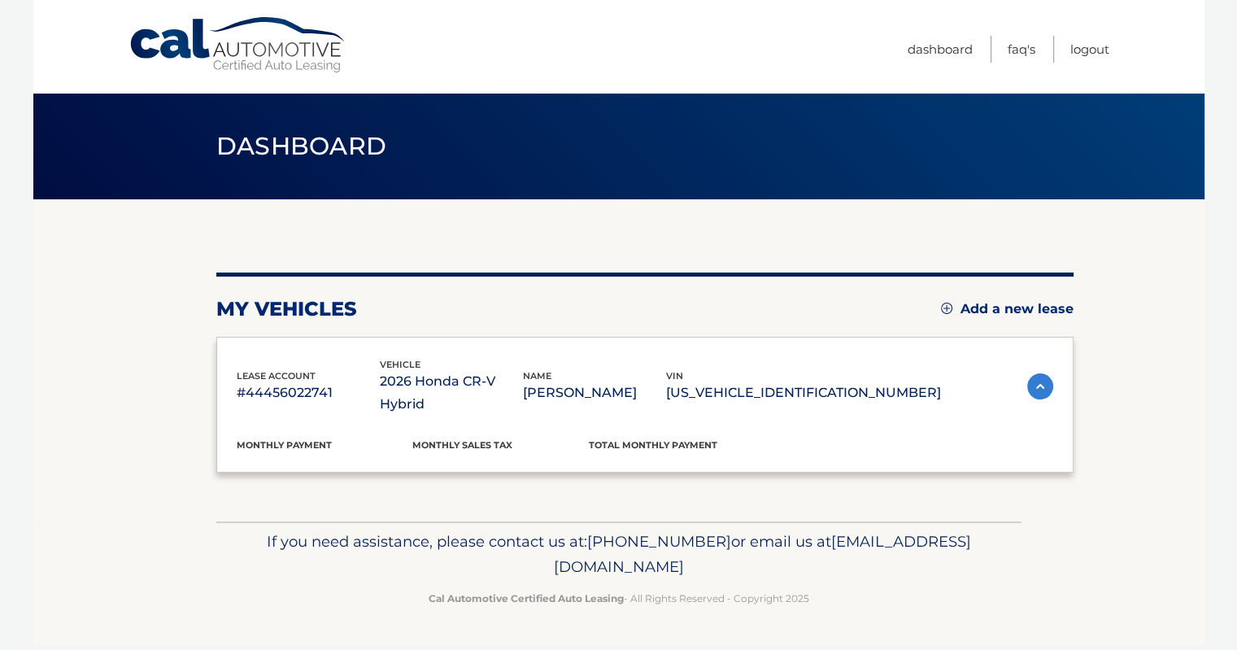
click at [335, 542] on div "Cal Automotive Menu Dashboard FAQ's Logout vin" at bounding box center [618, 325] width 1171 height 650
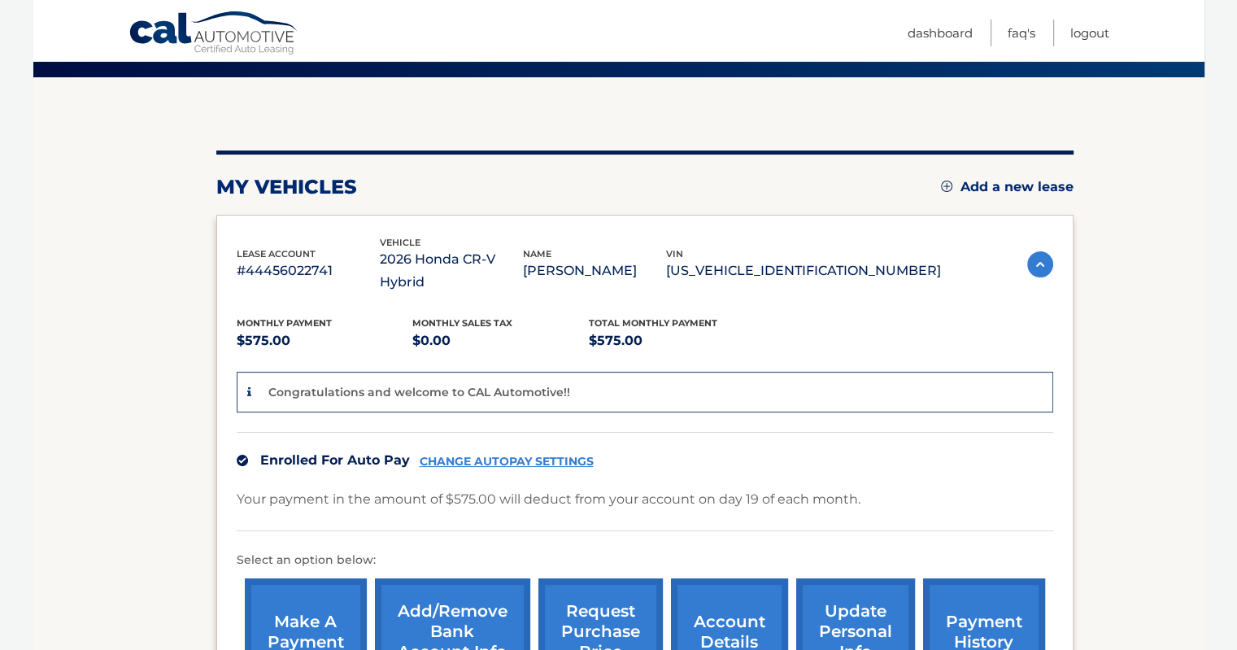
scroll to position [244, 0]
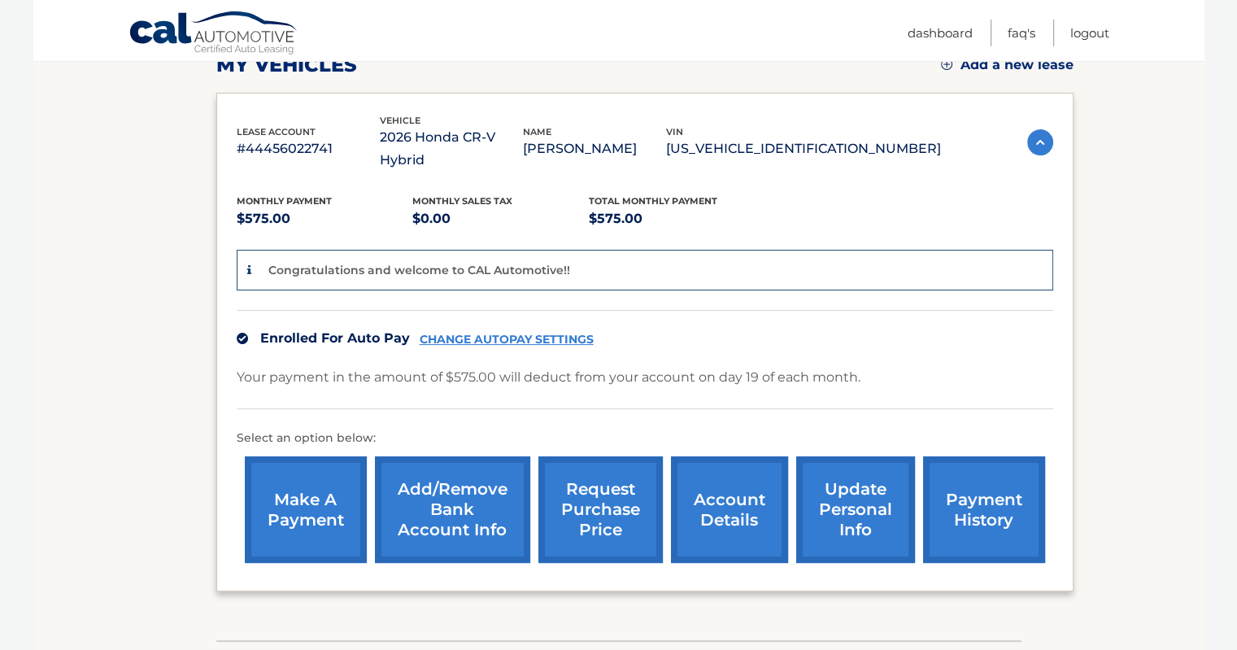
click at [281, 490] on link "make a payment" at bounding box center [306, 509] width 122 height 107
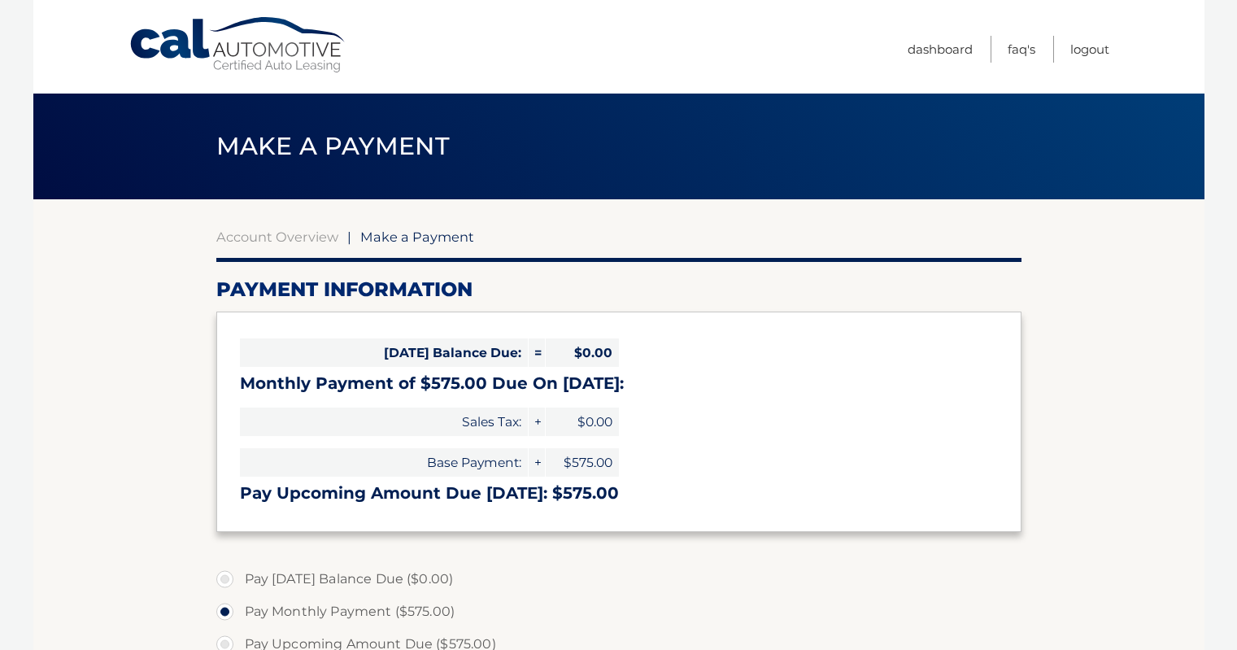
select select "MDNmZDQwMzMtMWY3Yy00Y2JmLTlhODctMTg2NzdkODBjODQw"
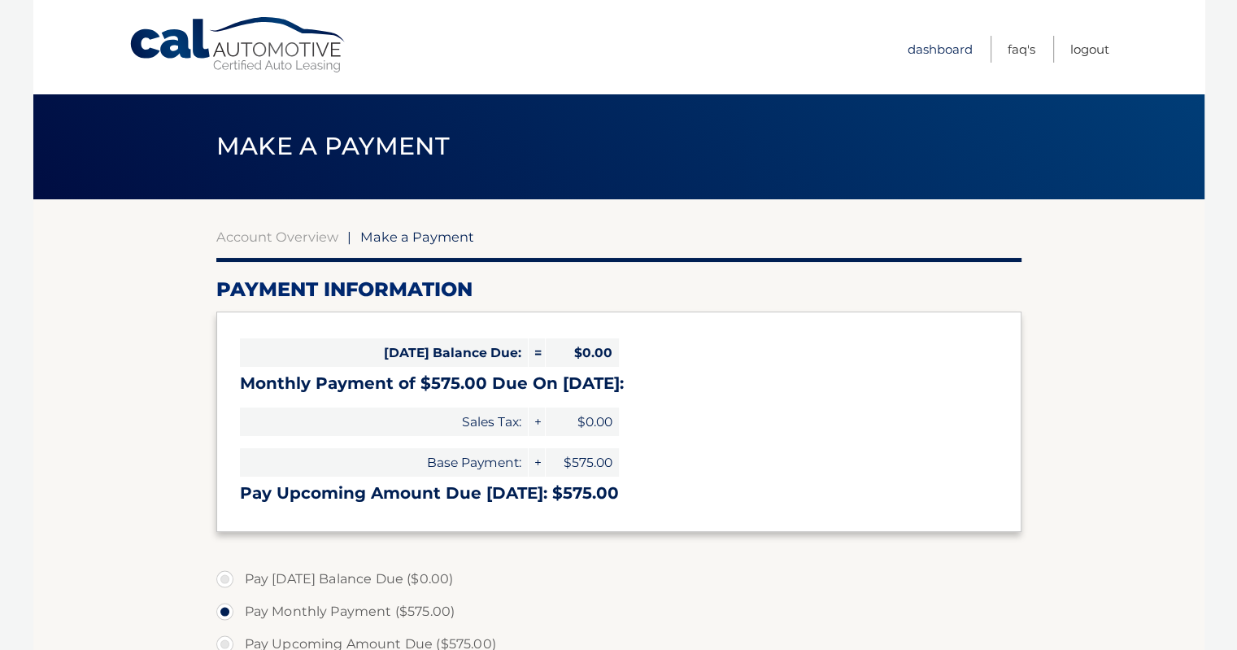
click at [935, 49] on link "Dashboard" at bounding box center [940, 49] width 65 height 27
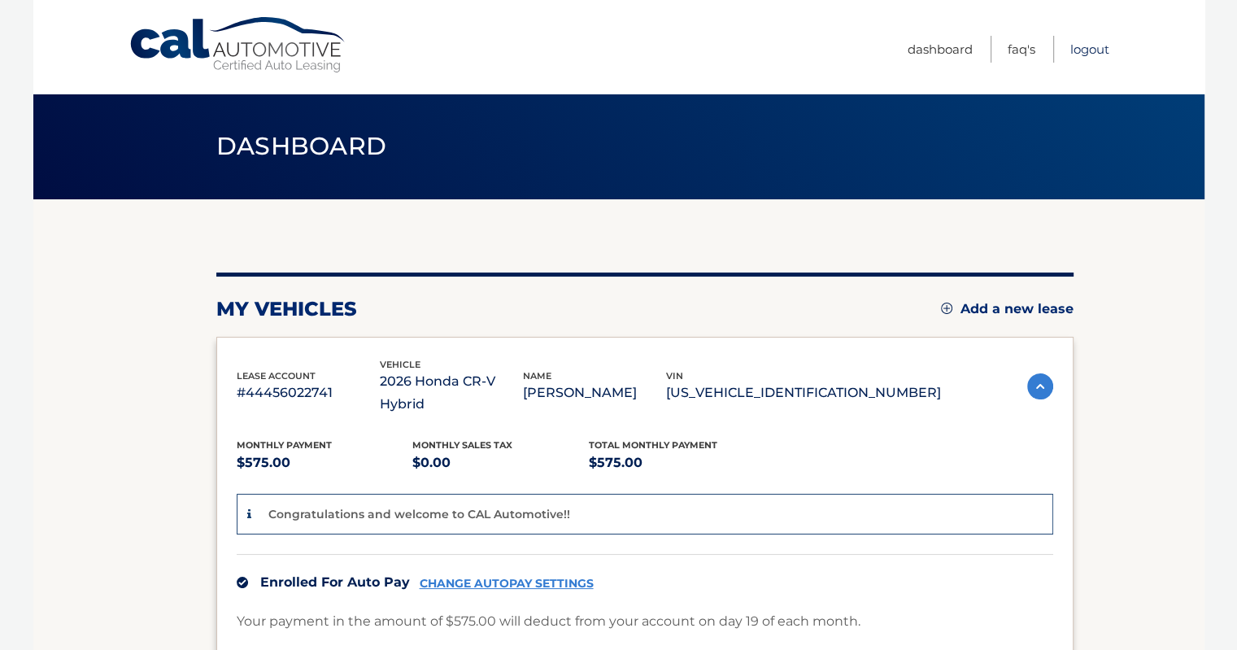
click at [1091, 48] on link "Logout" at bounding box center [1089, 49] width 39 height 27
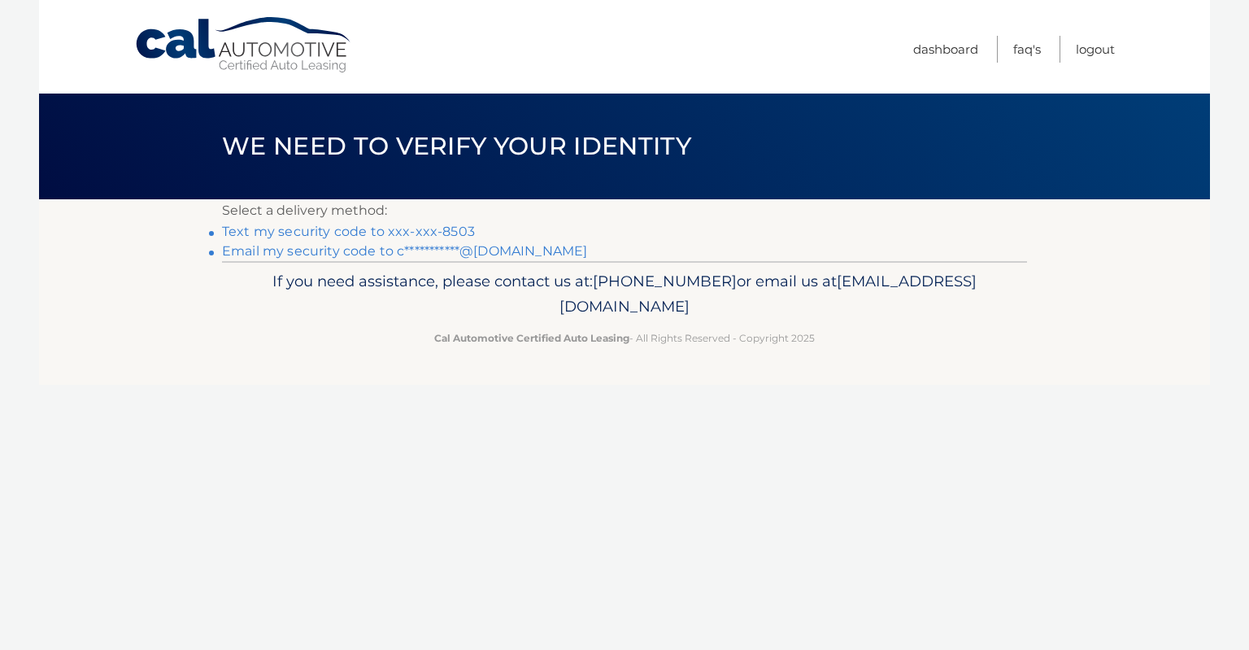
click at [299, 233] on link "Text my security code to xxx-xxx-8503" at bounding box center [348, 231] width 253 height 15
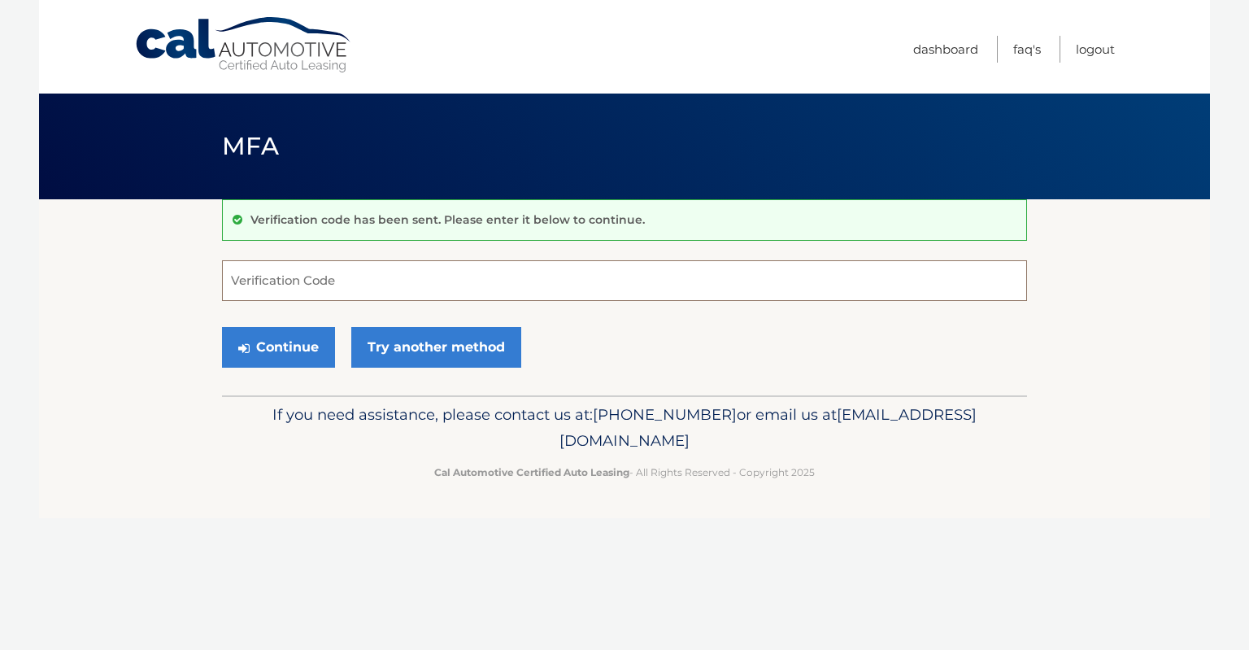
click at [328, 287] on input "Verification Code" at bounding box center [624, 280] width 805 height 41
type input "489558"
click at [280, 337] on button "Continue" at bounding box center [278, 347] width 113 height 41
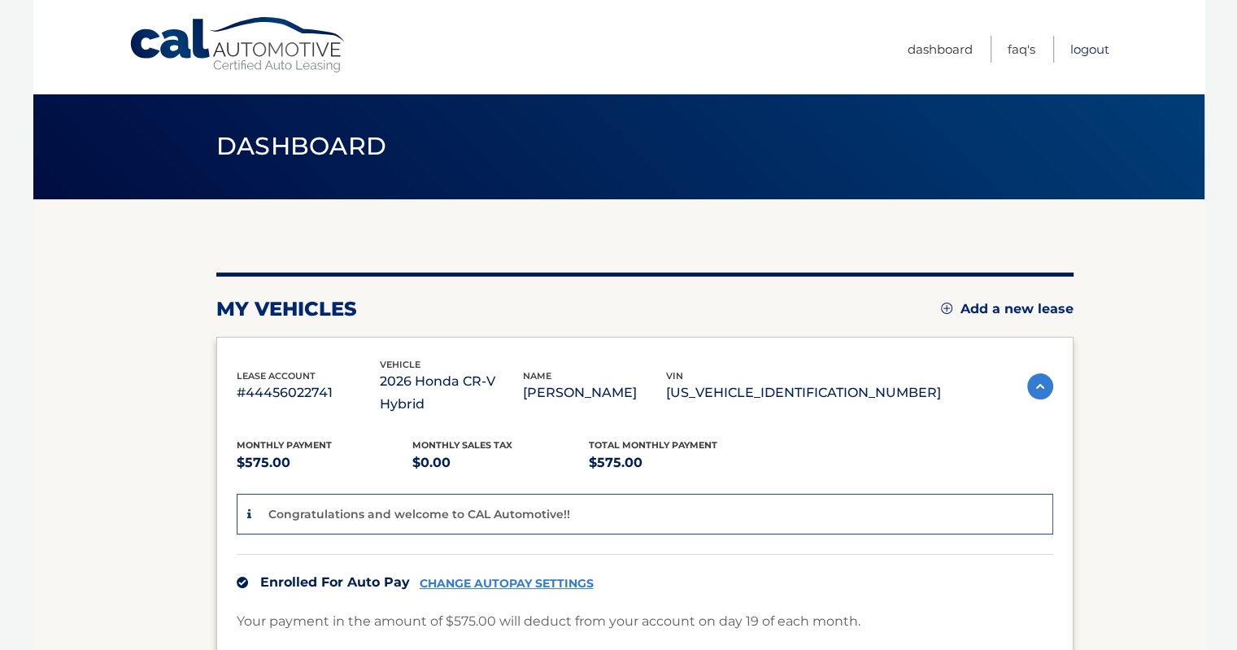
click at [1085, 41] on link "Logout" at bounding box center [1089, 49] width 39 height 27
